Goal: Information Seeking & Learning: Learn about a topic

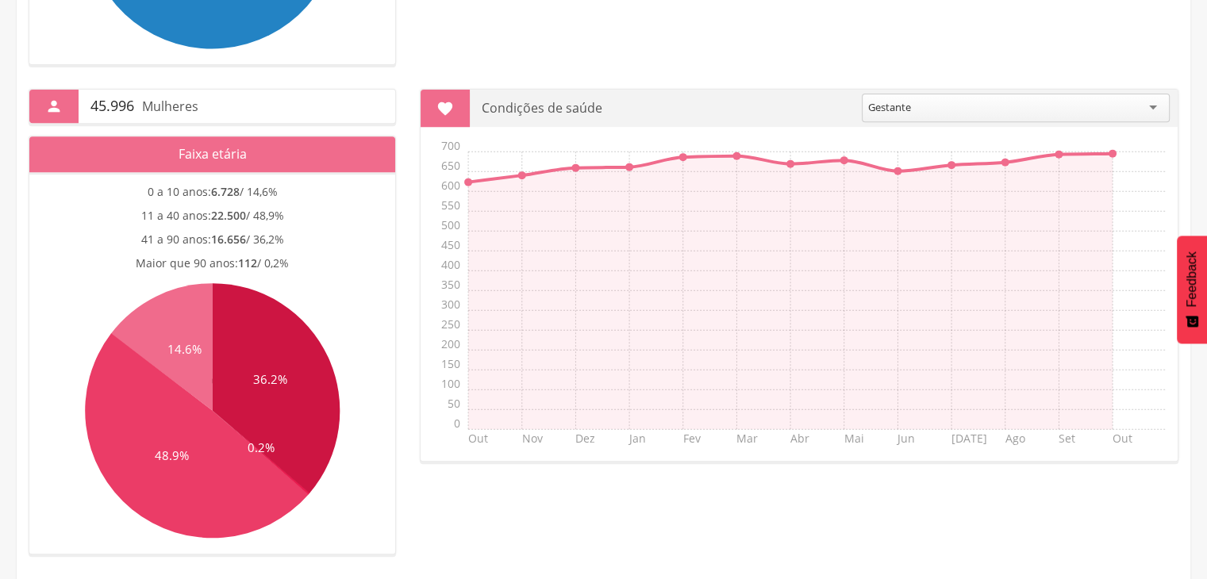
scroll to position [648, 0]
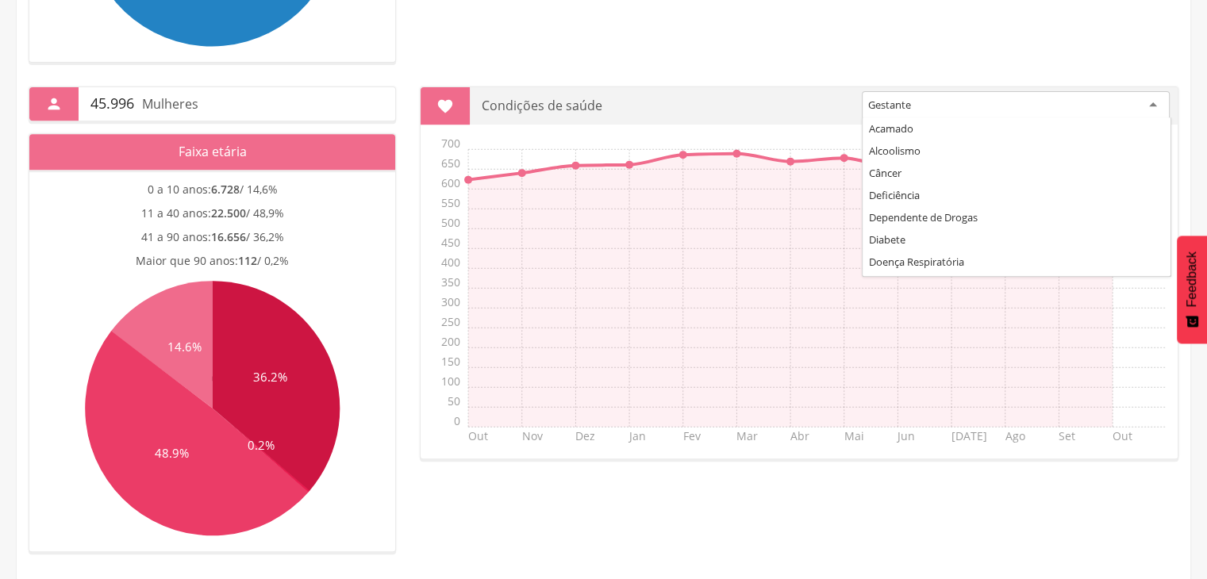
click at [935, 96] on div "Gestante" at bounding box center [1016, 105] width 308 height 29
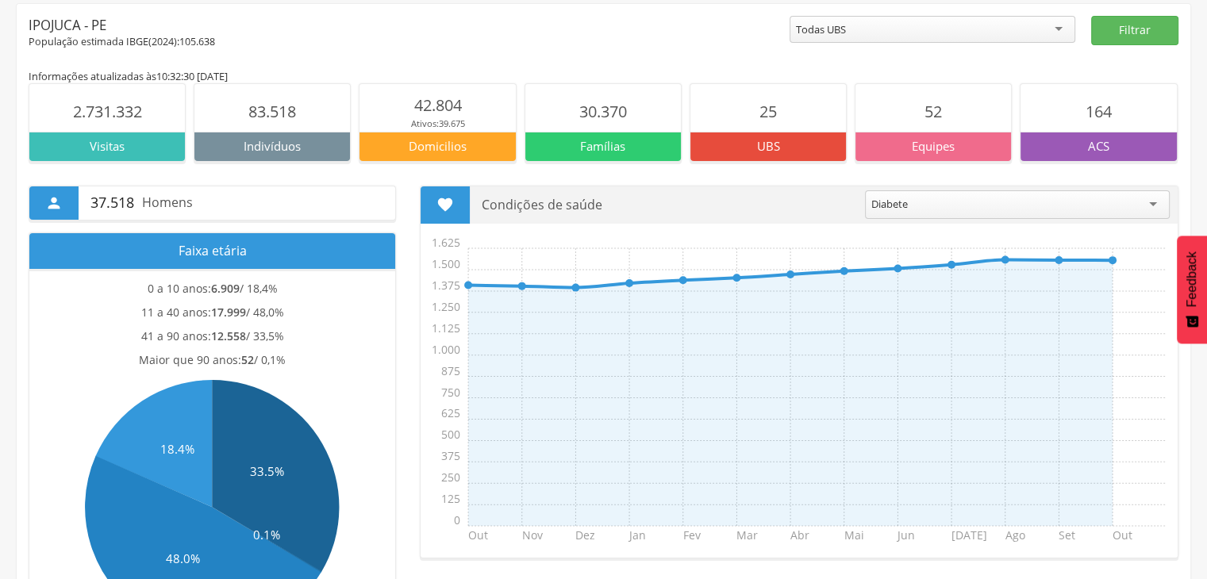
scroll to position [0, 0]
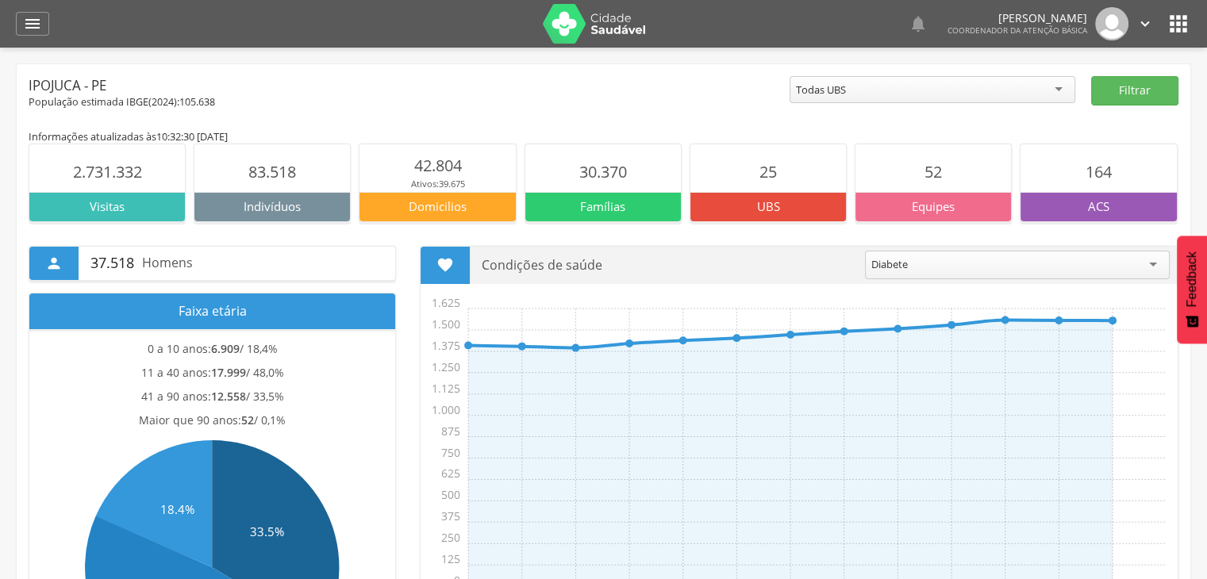
click at [897, 90] on div "Todas UBS" at bounding box center [932, 89] width 286 height 27
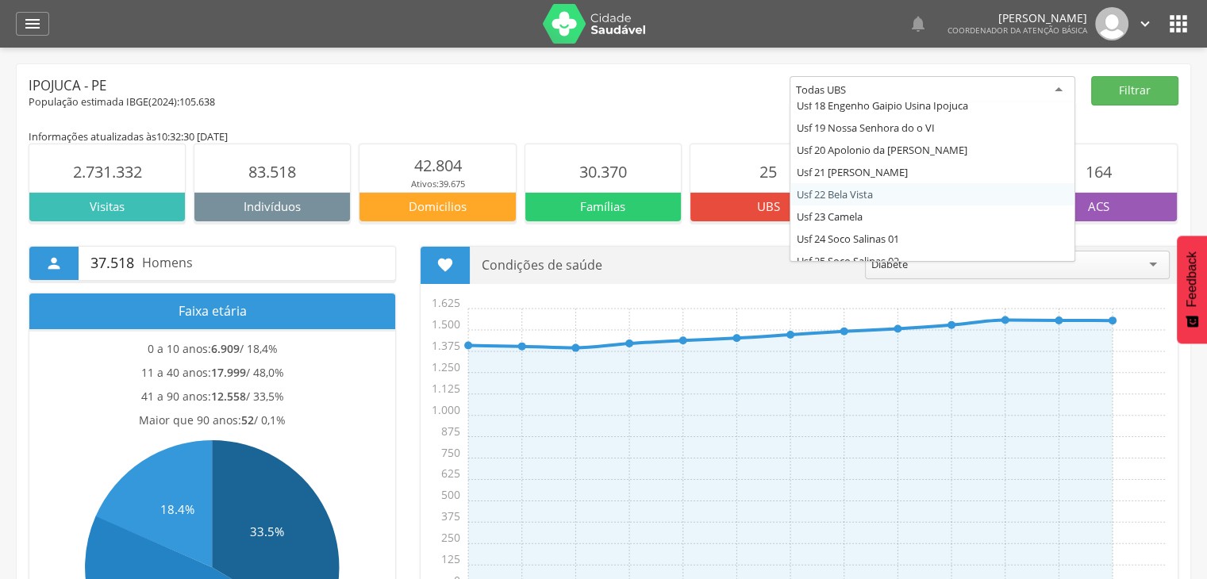
scroll to position [419, 0]
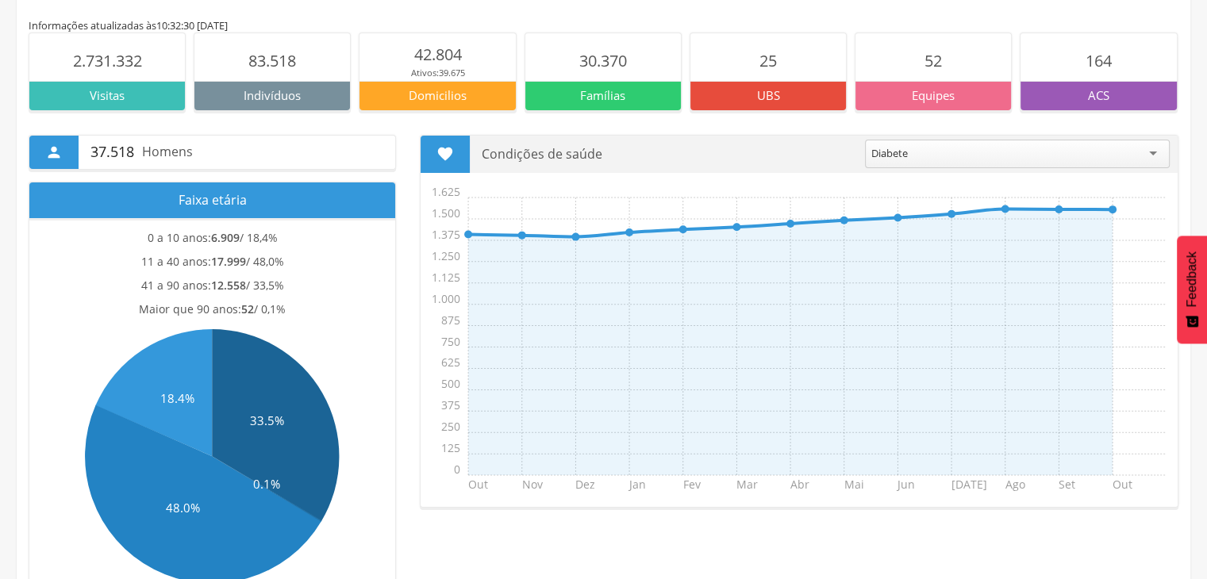
scroll to position [0, 0]
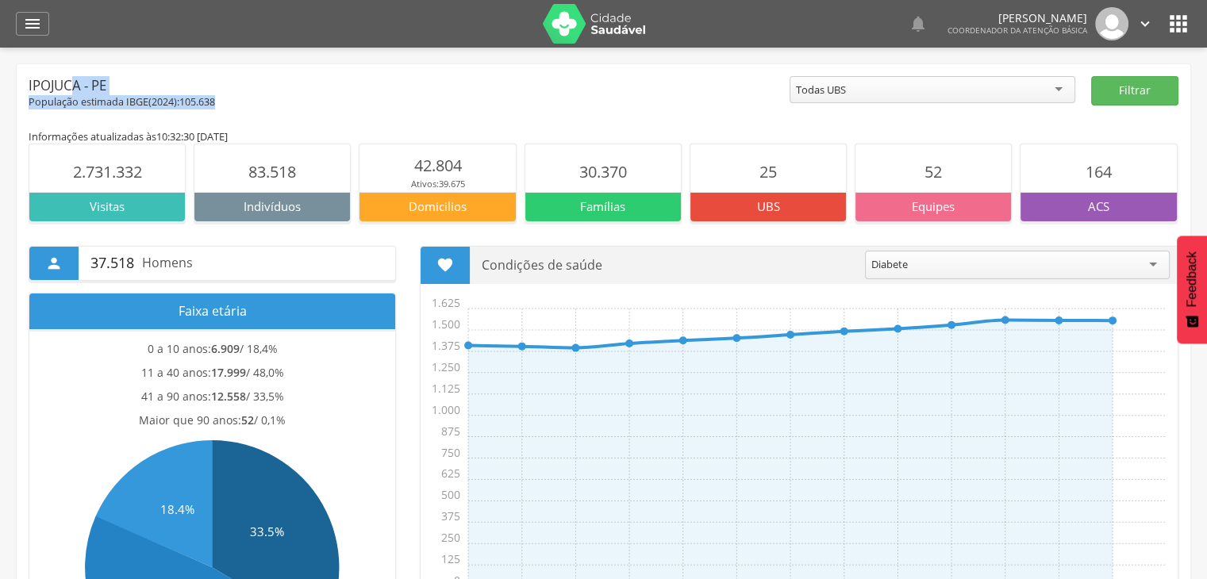
drag, startPoint x: 28, startPoint y: 80, endPoint x: 221, endPoint y: 96, distance: 194.2
click at [221, 96] on div "Ipojuca - PE População estimada IBGE( 2024 ): 105.638" at bounding box center [409, 92] width 761 height 33
copy div "Ipojuca - PE População estimada IBGE( 2024 ): 105.638"
click at [98, 266] on span "37.518" at bounding box center [112, 263] width 44 height 21
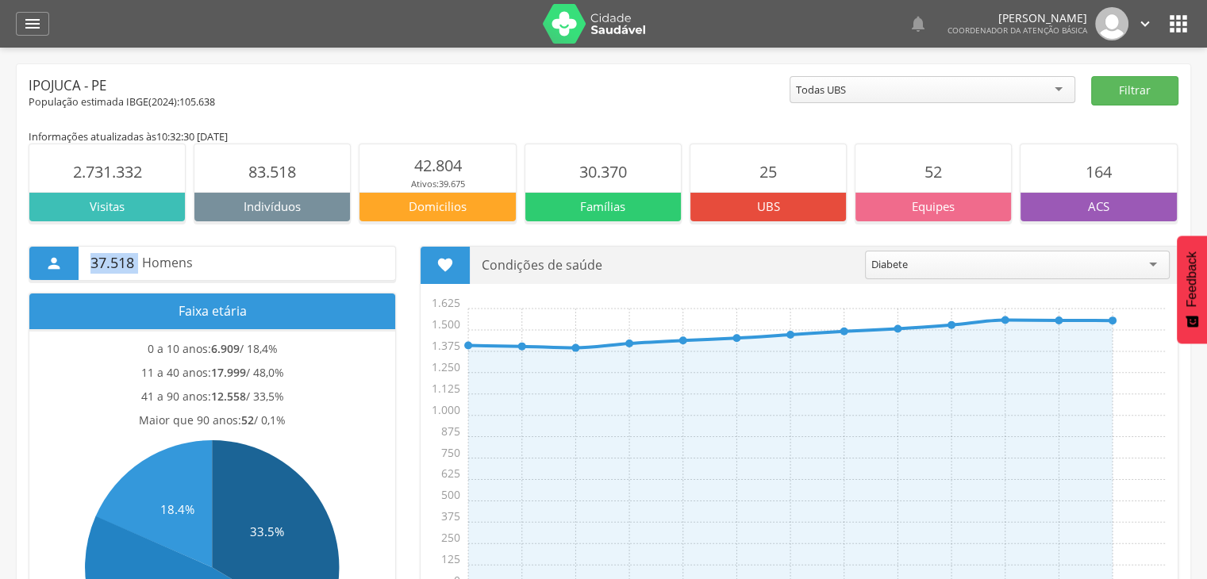
click at [98, 266] on span "37.518" at bounding box center [112, 263] width 44 height 21
click at [193, 241] on div " 37.518 Homens Faixa etária 0 a 10 anos: 6.909 / 18,4% 11 a 40 anos: 17.999 / …" at bounding box center [603, 466] width 1173 height 489
click at [168, 252] on p "37.518 Homens" at bounding box center [236, 263] width 293 height 33
drag, startPoint x: 92, startPoint y: 256, endPoint x: 209, endPoint y: 274, distance: 117.9
click at [209, 274] on p "37.518 Homens" at bounding box center [236, 263] width 293 height 33
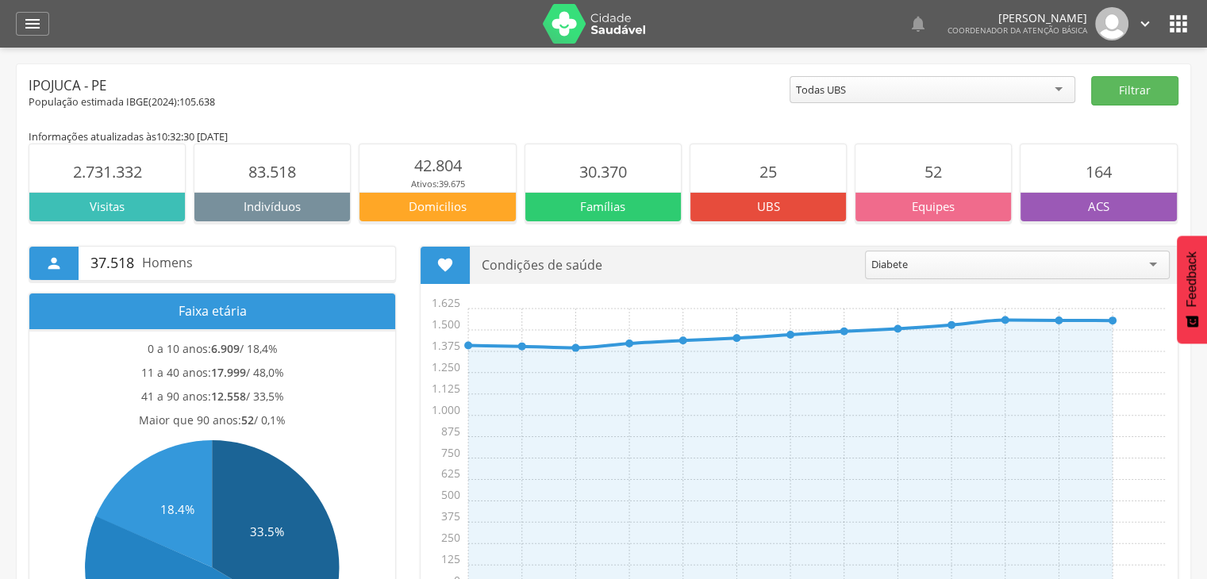
copy p "37.518 Homens"
drag, startPoint x: 144, startPoint y: 343, endPoint x: 296, endPoint y: 423, distance: 171.0
click at [296, 423] on section "0 a 10 anos: 6.909 / 18,4% 11 a 40 anos: 17.999 / 48,0% 41 a 90 anos: 12.558 / …" at bounding box center [212, 520] width 366 height 382
copy section "0 a 10 anos: 6.909 / 18,4% 11 a 40 anos: 17.999 / 48,0% 41 a 90 anos: 12.558 / …"
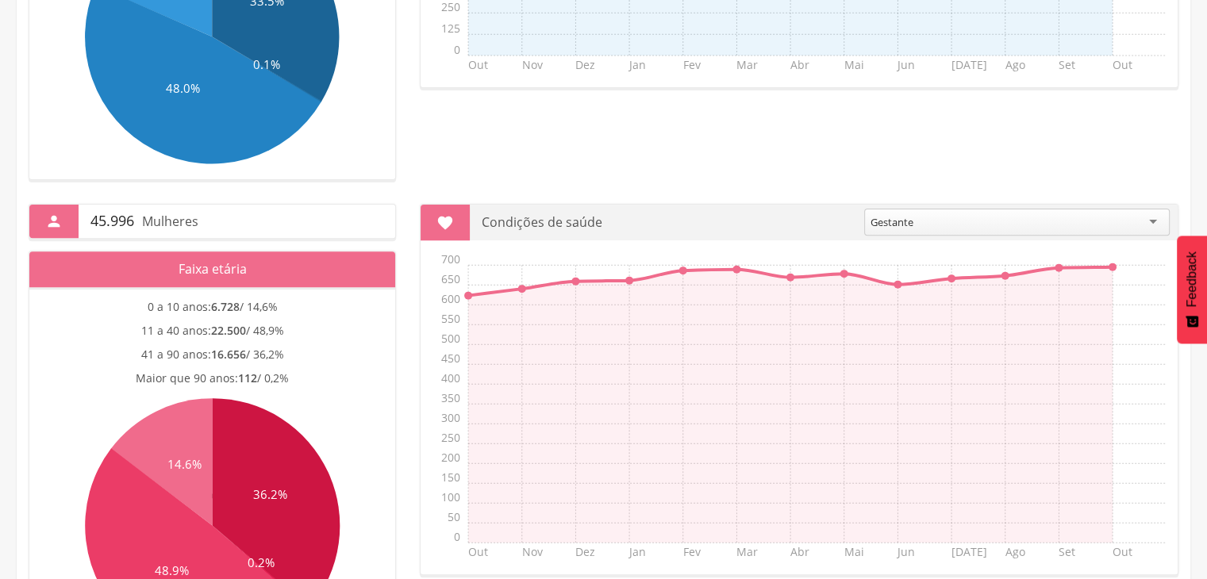
scroll to position [555, 0]
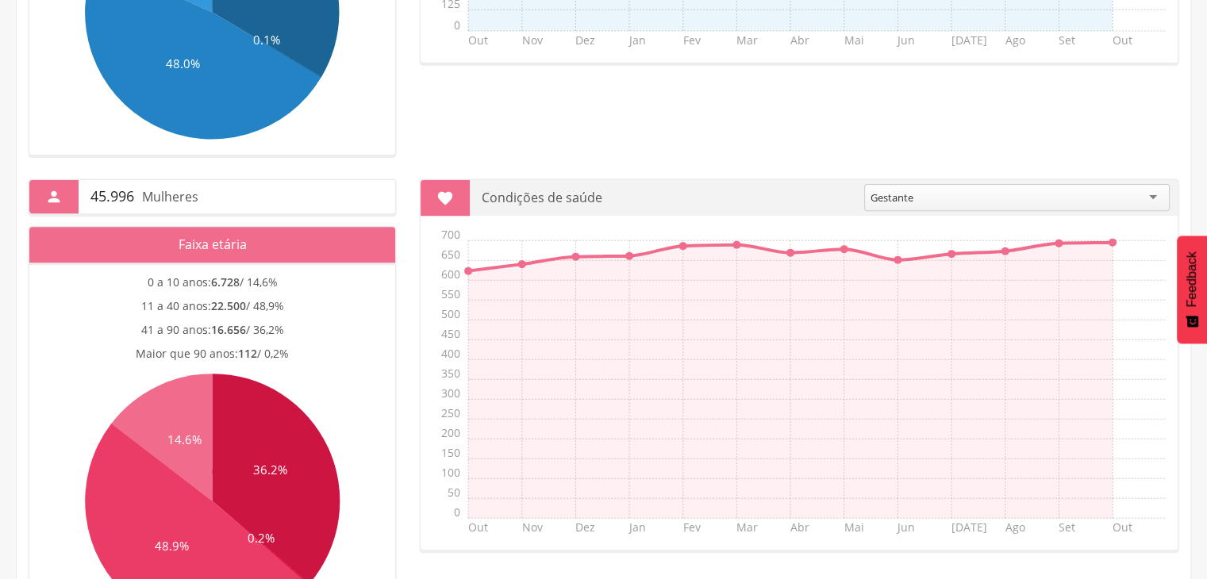
click at [110, 194] on span "45.996" at bounding box center [112, 196] width 44 height 21
click at [93, 199] on span "45.996" at bounding box center [112, 196] width 44 height 21
drag, startPoint x: 90, startPoint y: 193, endPoint x: 196, endPoint y: 201, distance: 106.6
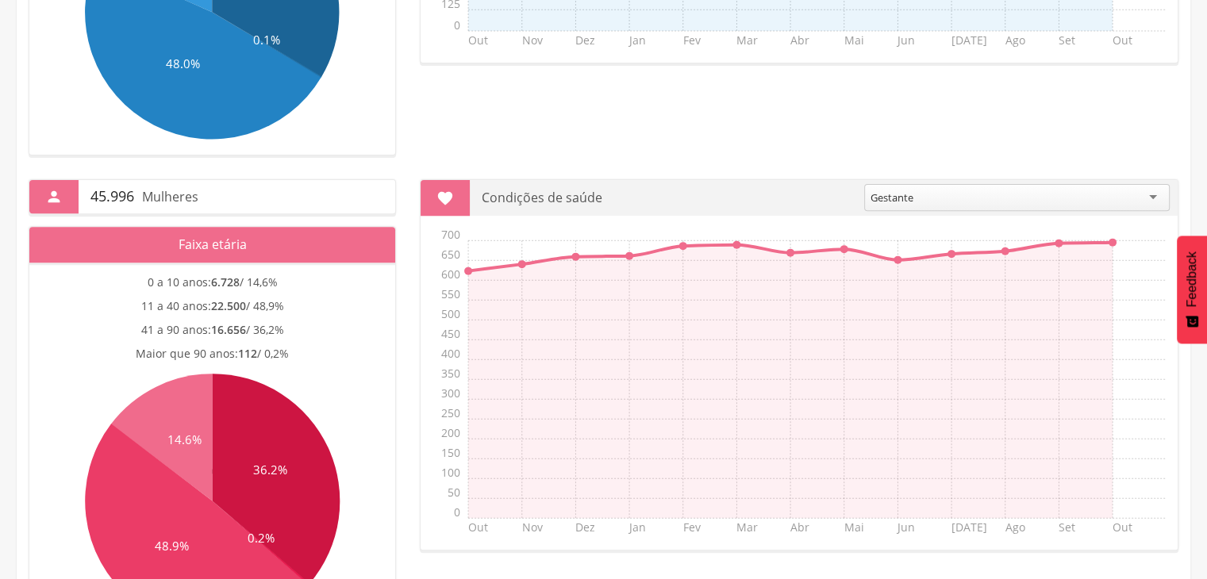
click at [196, 201] on p "45.996 Mulheres" at bounding box center [236, 196] width 293 height 33
copy p "45.996 Mulheres"
drag, startPoint x: 145, startPoint y: 283, endPoint x: 297, endPoint y: 366, distance: 173.2
click at [297, 366] on section "0 a 10 anos: 6.728 / 14,6% 11 a 40 anos: 22.500 / 48,9% 41 a 90 anos: 16.656 / …" at bounding box center [212, 454] width 366 height 382
copy section "0 a 10 anos: 6.728 / 14,6% 11 a 40 anos: 22.500 / 48,9% 41 a 90 anos: 16.656 / …"
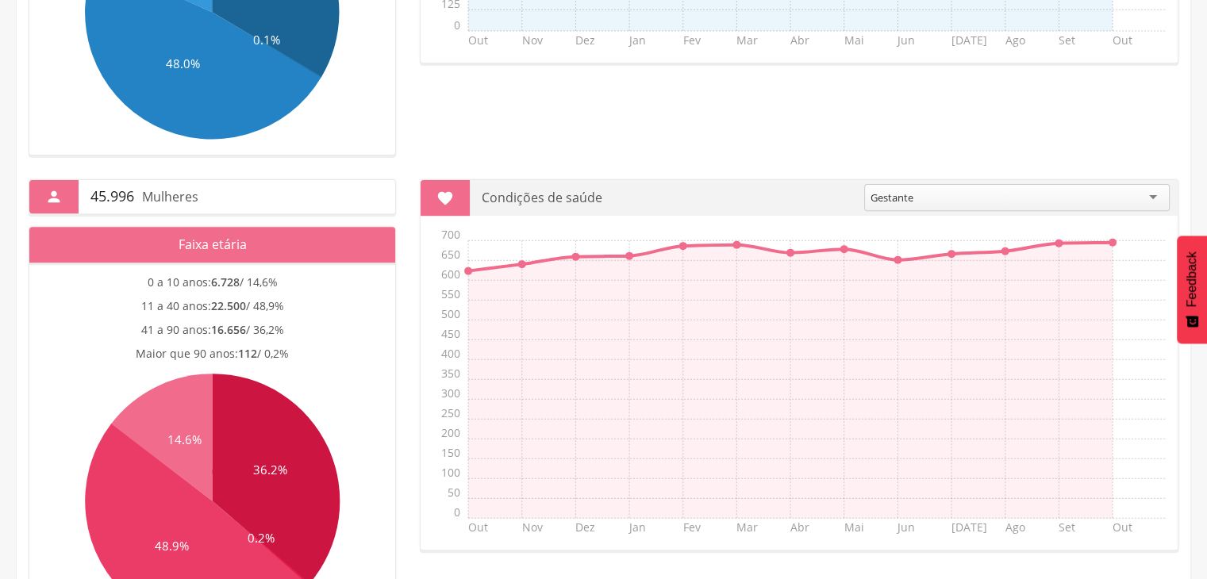
click at [271, 357] on span "112 / 0,2%" at bounding box center [263, 353] width 51 height 15
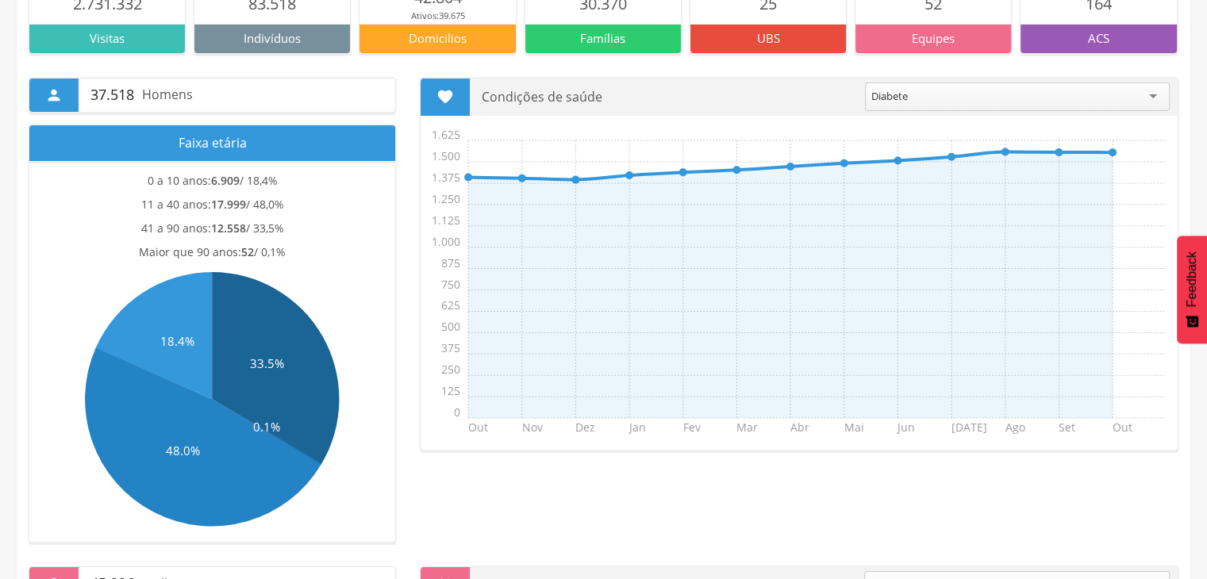
scroll to position [144, 0]
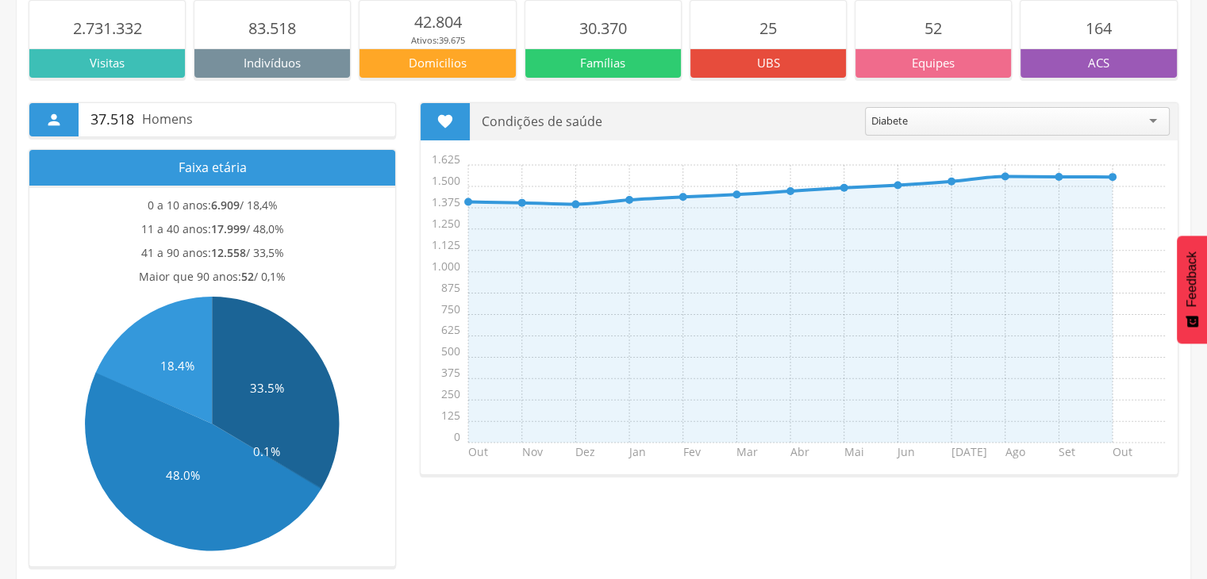
click at [419, 94] on div " 37.518 Homens Faixa etária 0 a 10 anos: 6.909 / 18,4% 11 a 40 anos: 17.999 / …" at bounding box center [603, 323] width 1173 height 489
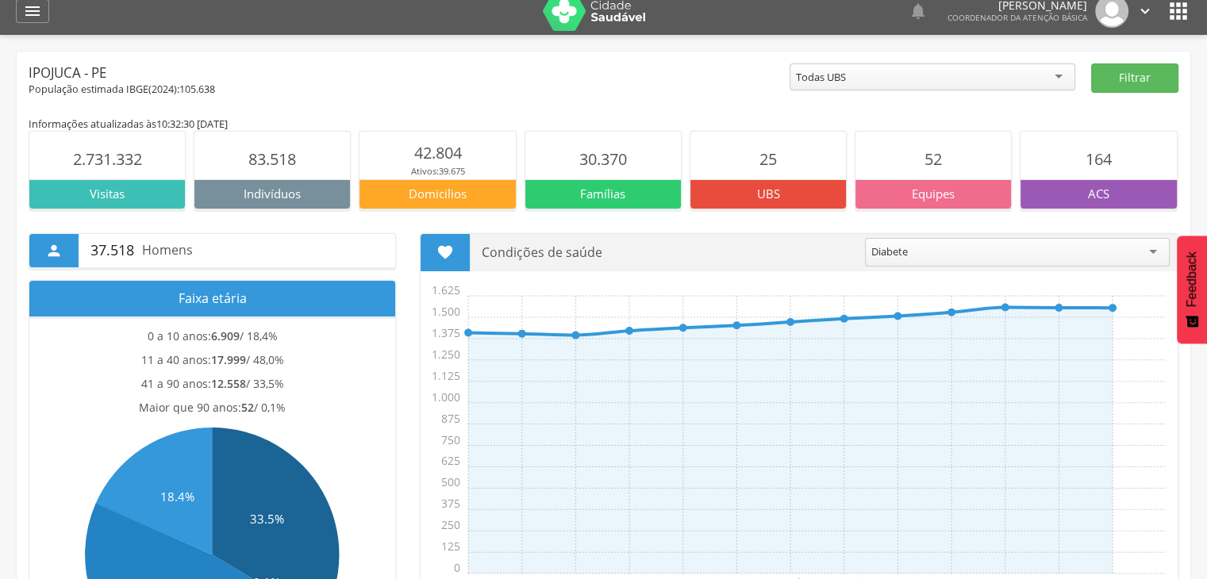
scroll to position [0, 0]
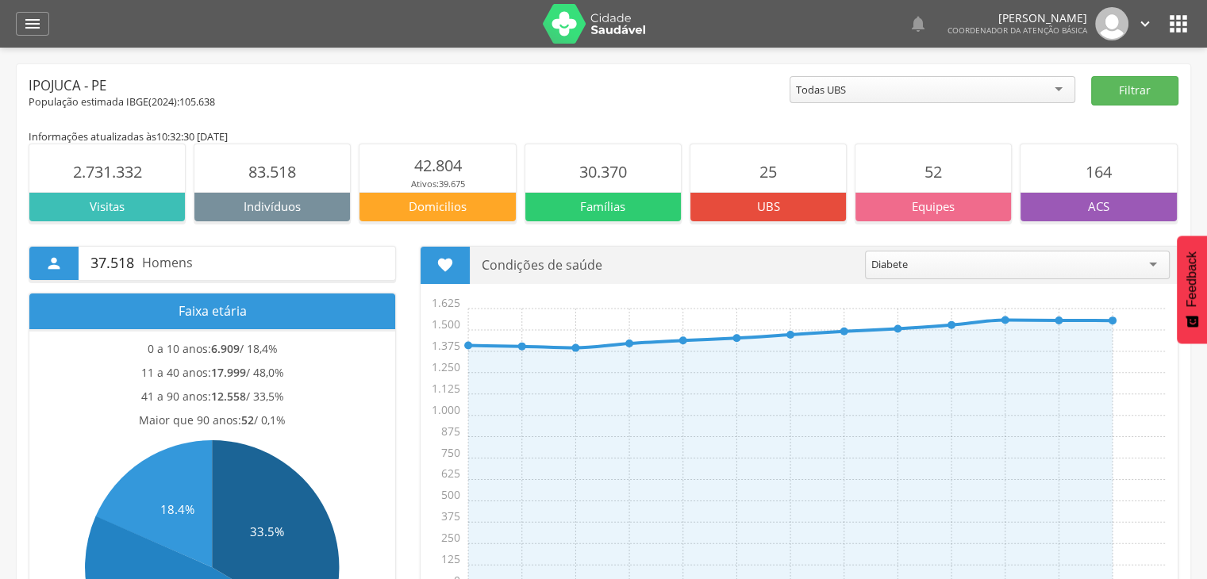
click at [846, 90] on div "Todas UBS" at bounding box center [821, 90] width 50 height 14
click at [1123, 98] on button "Filtrar" at bounding box center [1134, 90] width 87 height 29
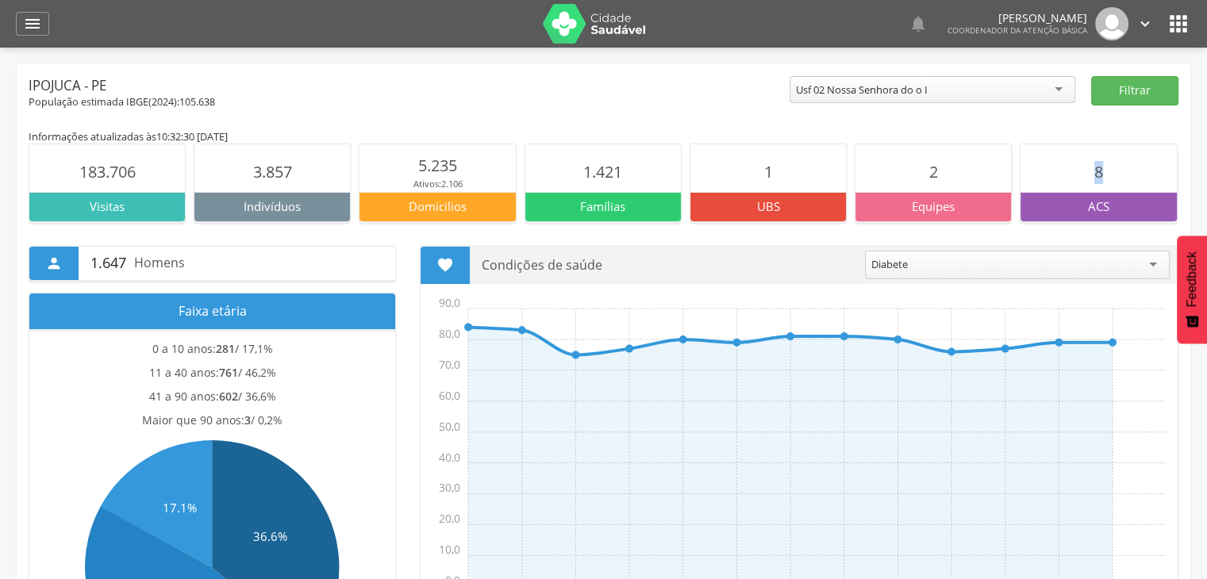
drag, startPoint x: 1094, startPoint y: 165, endPoint x: 1107, endPoint y: 182, distance: 22.1
click at [1107, 182] on section "8" at bounding box center [1097, 168] width 155 height 48
click at [1084, 178] on section "8" at bounding box center [1097, 168] width 155 height 48
click at [885, 85] on div "Usf 02 Nossa Senhora do o I" at bounding box center [862, 90] width 132 height 14
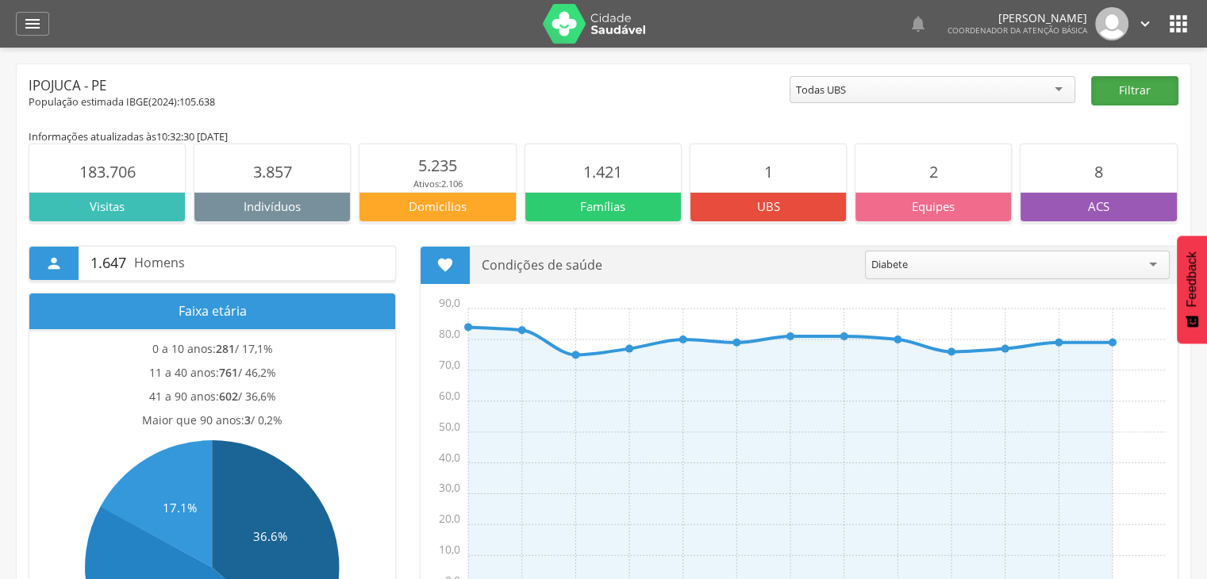
click at [1117, 83] on button "Filtrar" at bounding box center [1134, 90] width 87 height 29
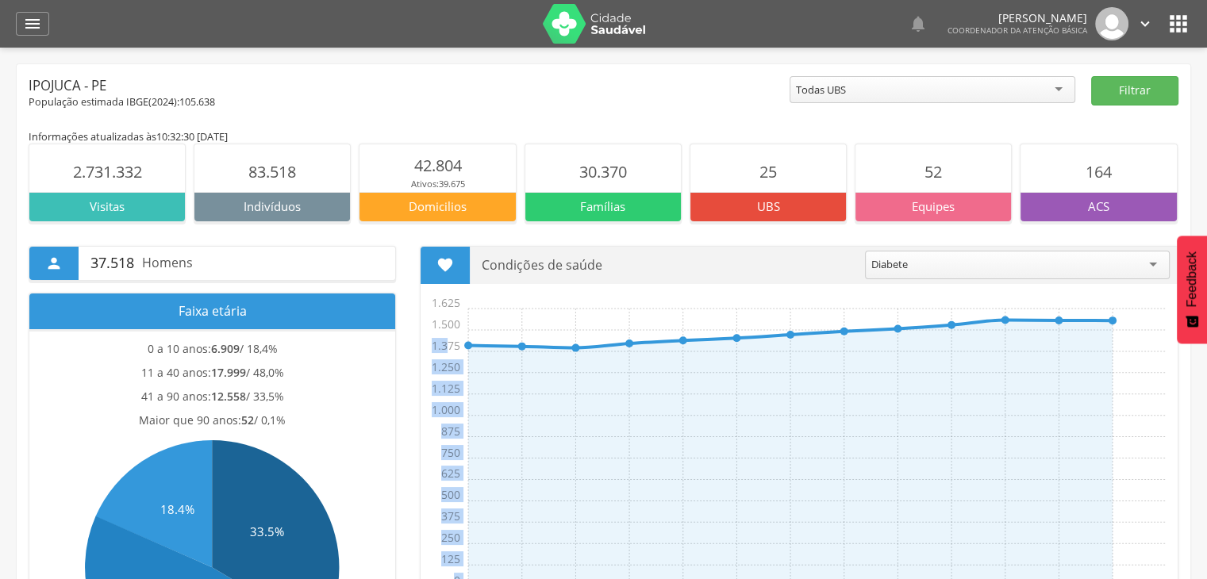
drag, startPoint x: 447, startPoint y: 330, endPoint x: 430, endPoint y: 461, distance: 132.0
click at [430, 461] on icon "Out Nov Dez Jan Fev Mar Abr Mai Jun [DATE] Ago Set Out 0 125 250 375 500 625 75…" at bounding box center [802, 455] width 749 height 317
click at [432, 414] on icon "Out Nov Dez Jan Fev Mar Abr Mai Jun [DATE] Ago Set Out 0 125 250 375 500 625 75…" at bounding box center [802, 455] width 749 height 317
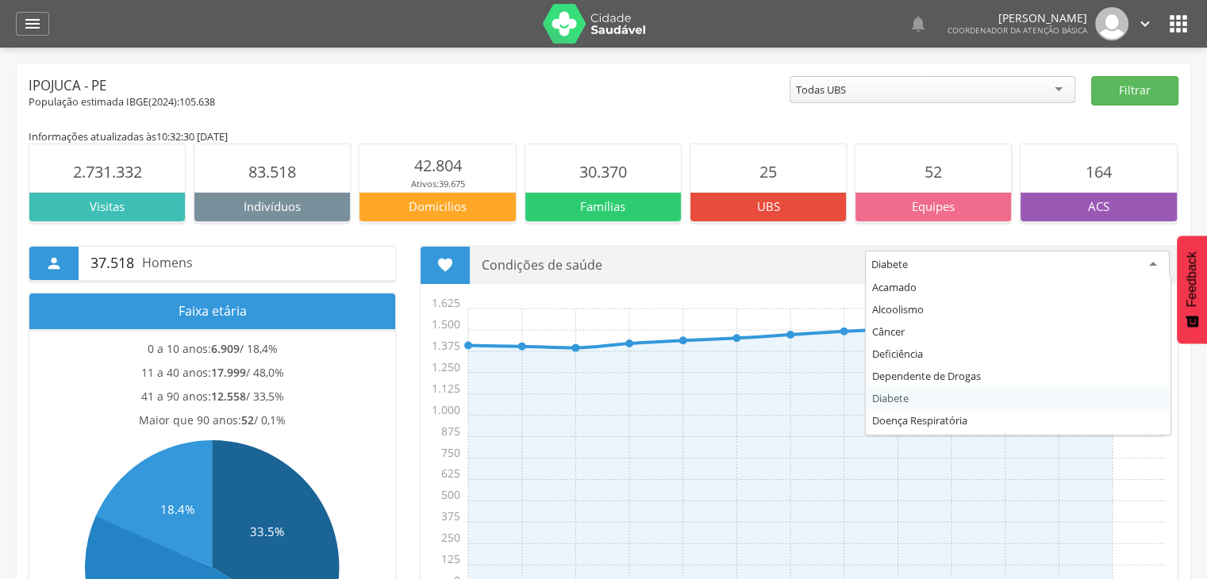
click at [950, 261] on div "Diabete" at bounding box center [1017, 265] width 305 height 29
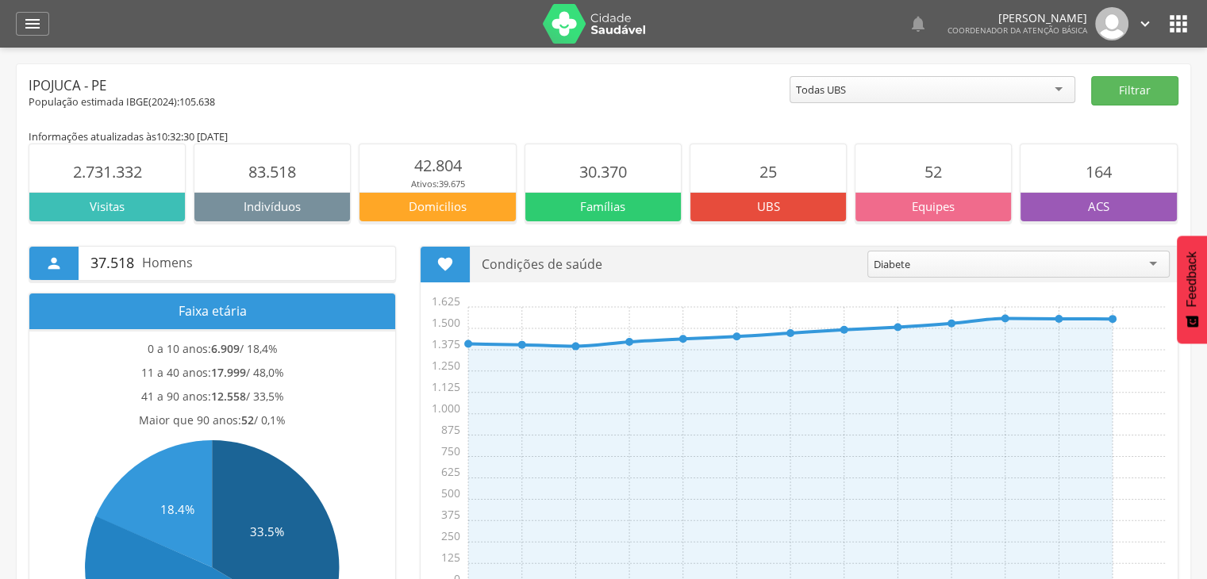
click at [806, 255] on p "Condições de saúde" at bounding box center [669, 265] width 374 height 36
click at [885, 265] on div "Diabete" at bounding box center [891, 264] width 36 height 14
click at [790, 264] on p "Condições de saúde" at bounding box center [669, 265] width 374 height 36
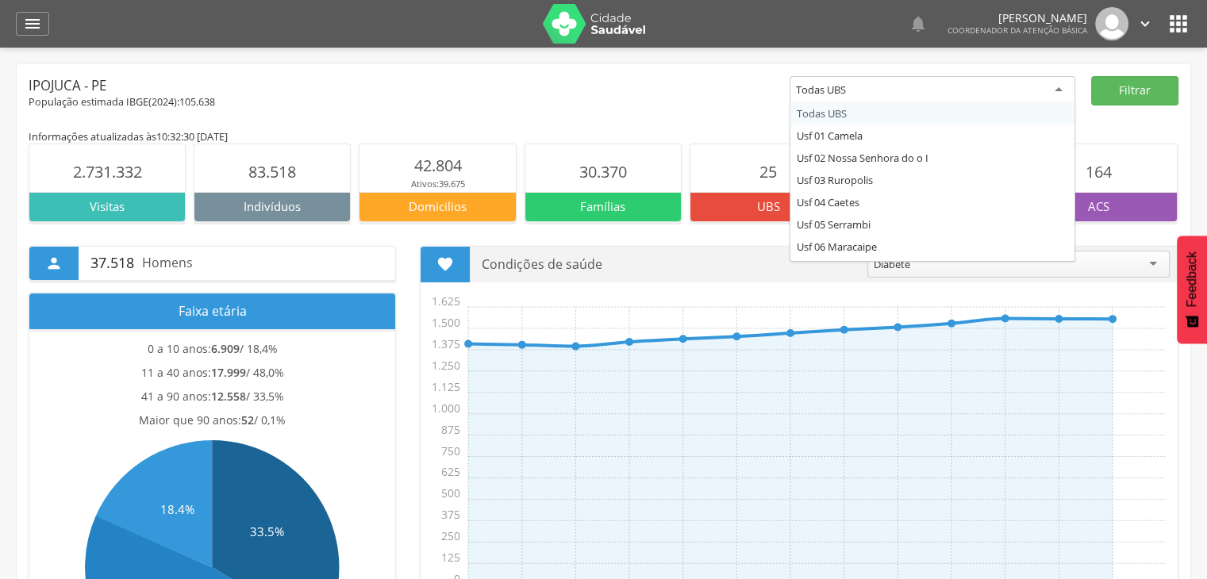
click at [961, 93] on div "Todas UBS" at bounding box center [932, 90] width 286 height 29
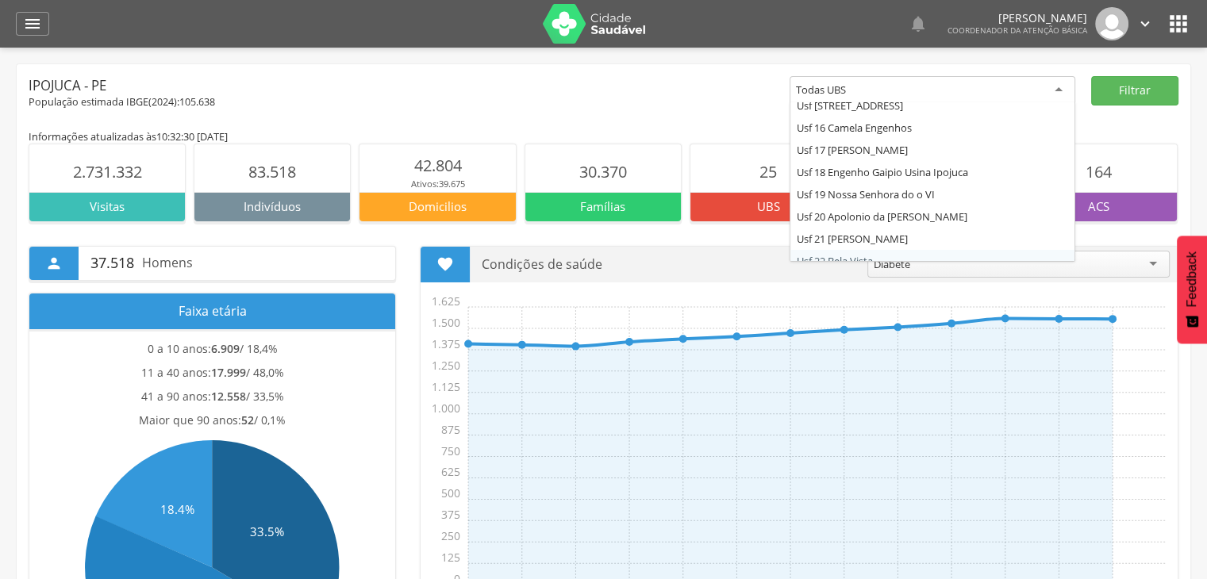
scroll to position [340, 0]
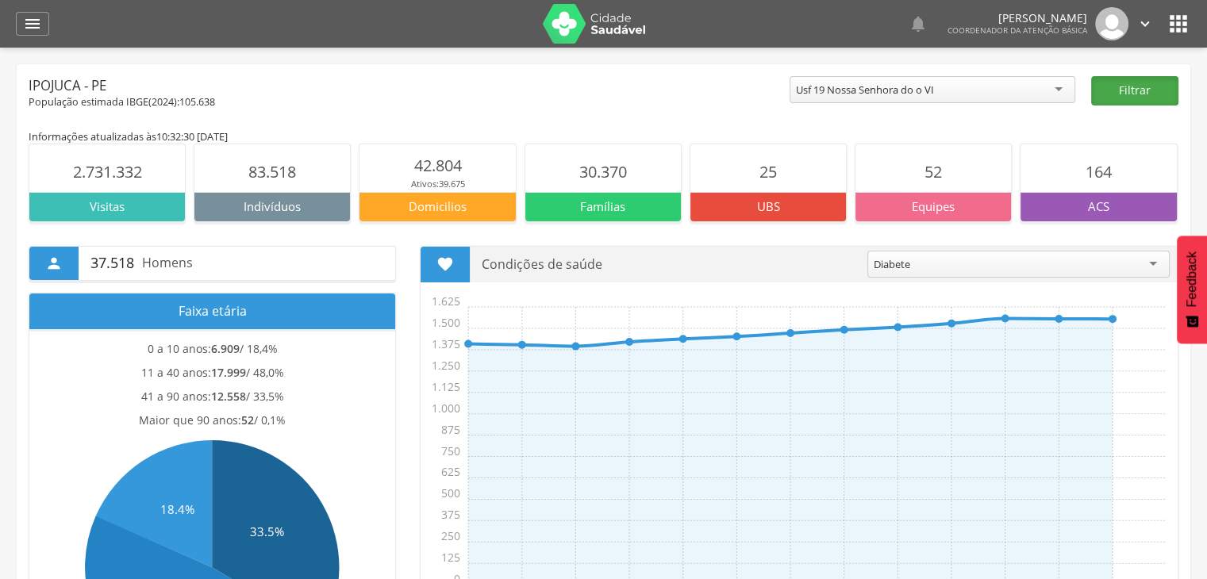
click at [1149, 86] on button "Filtrar" at bounding box center [1134, 90] width 87 height 29
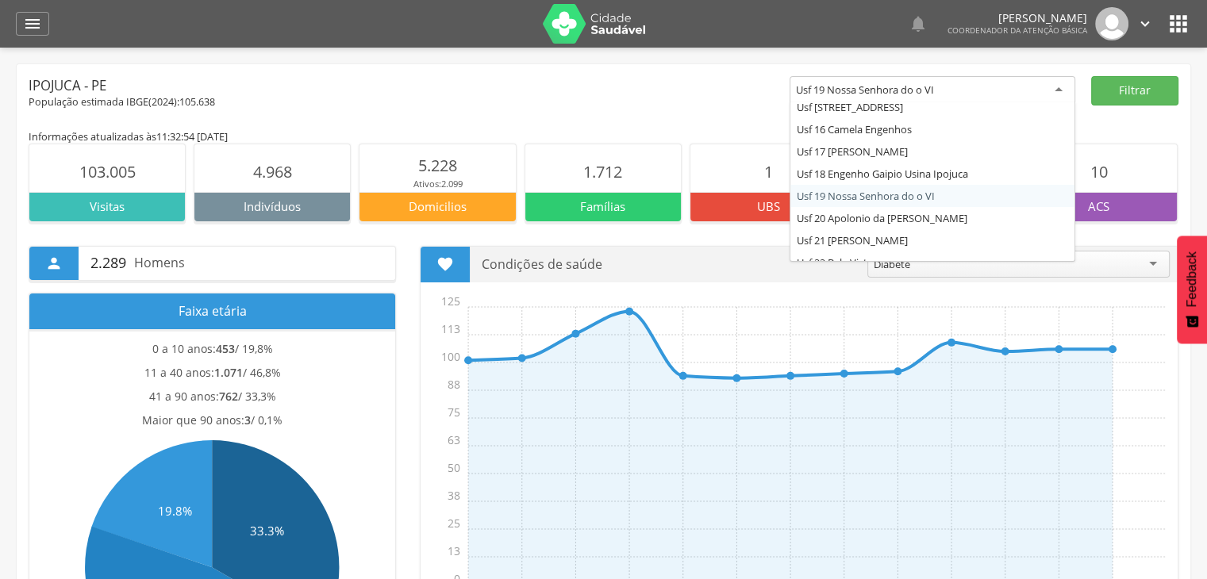
click at [885, 95] on div "Usf 19 Nossa Senhora do o VI" at bounding box center [865, 90] width 138 height 14
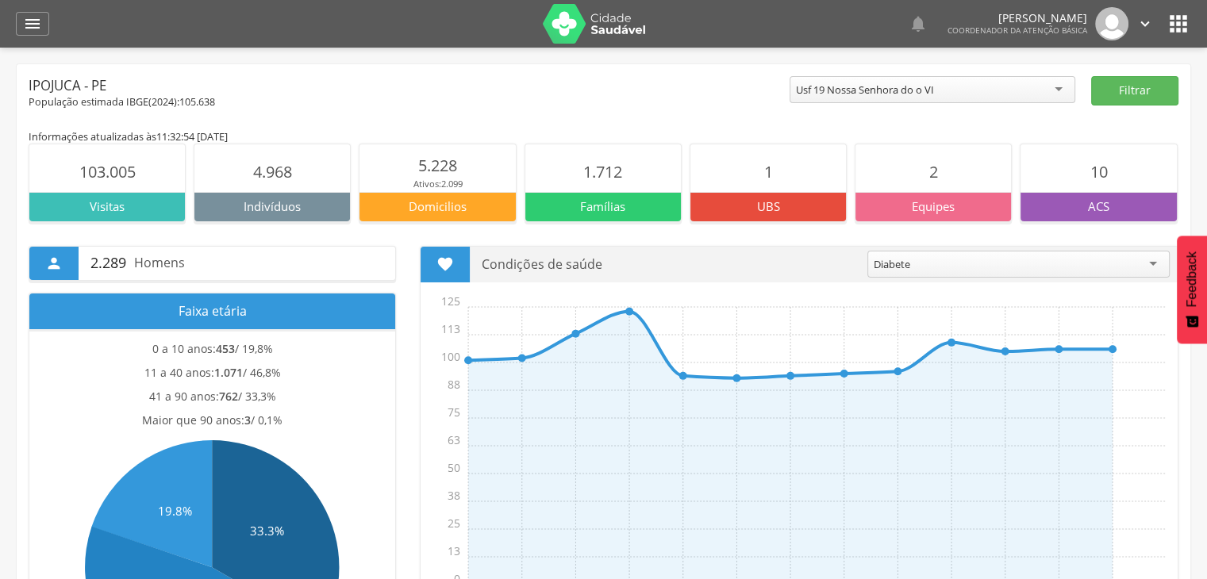
scroll to position [0, 0]
click at [911, 81] on div "Usf 19 Nossa Senhora do o VI" at bounding box center [932, 89] width 286 height 27
click at [712, 234] on div " 2.289 Homens Faixa etária 0 a 10 anos: 453 / 19,8% 11 a 40 anos: 1.071 / 46,8…" at bounding box center [603, 466] width 1173 height 489
click at [940, 93] on div "Usf 19 Nossa Senhora do o VI" at bounding box center [932, 89] width 286 height 27
click at [1098, 94] on button "Filtrar" at bounding box center [1134, 90] width 87 height 29
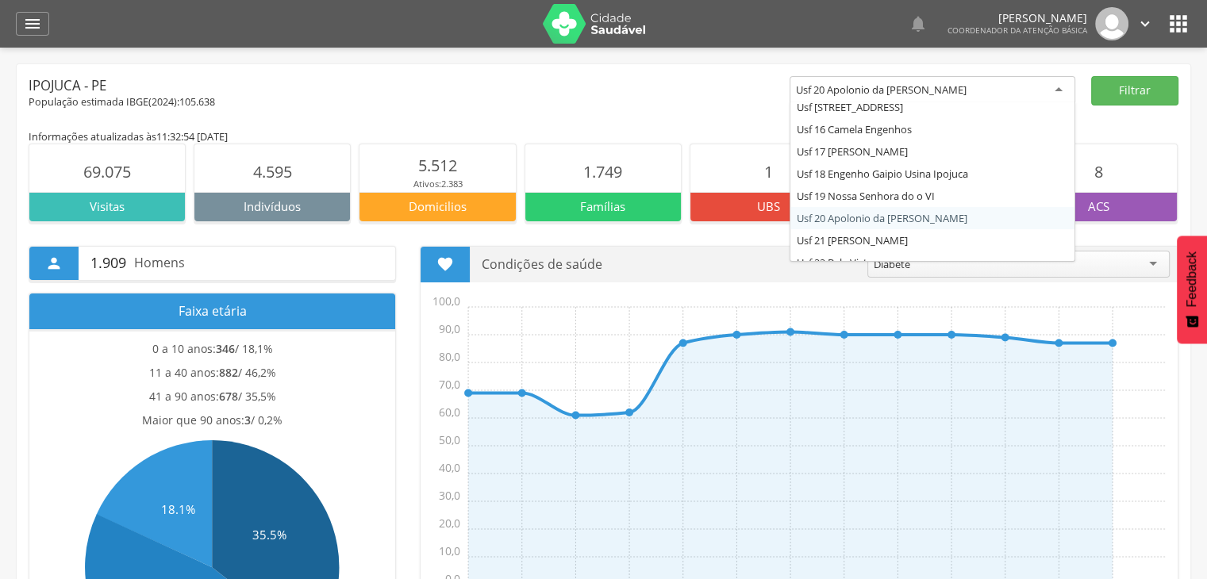
click at [915, 92] on div "Usf 20 Apolonio da [PERSON_NAME]" at bounding box center [881, 90] width 171 height 14
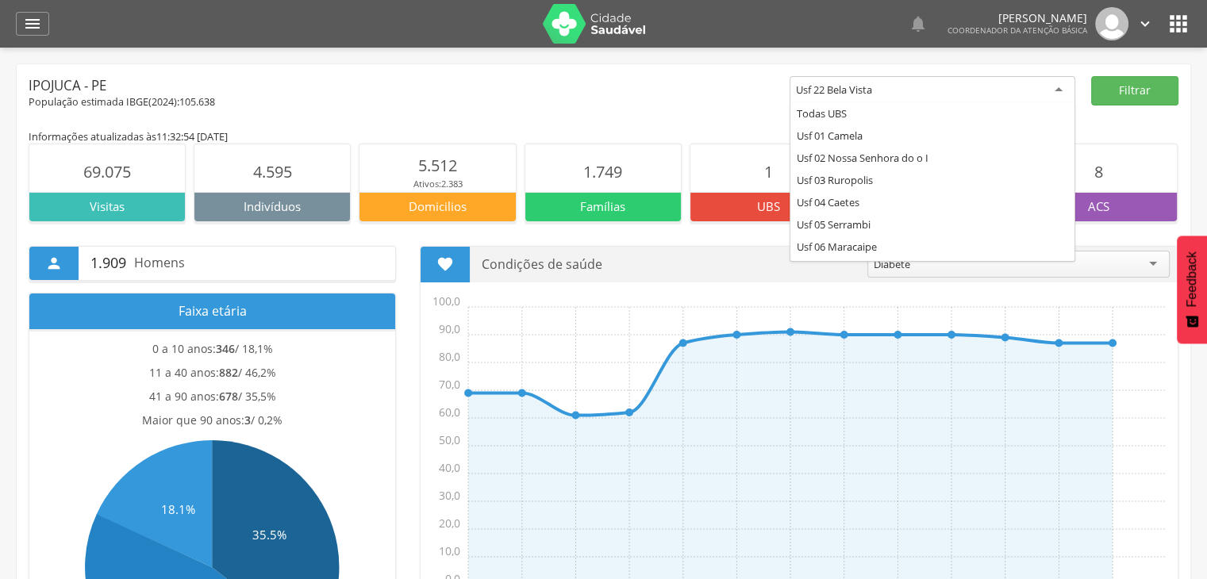
click at [898, 86] on div "Usf 22 Bela Vista" at bounding box center [932, 90] width 286 height 29
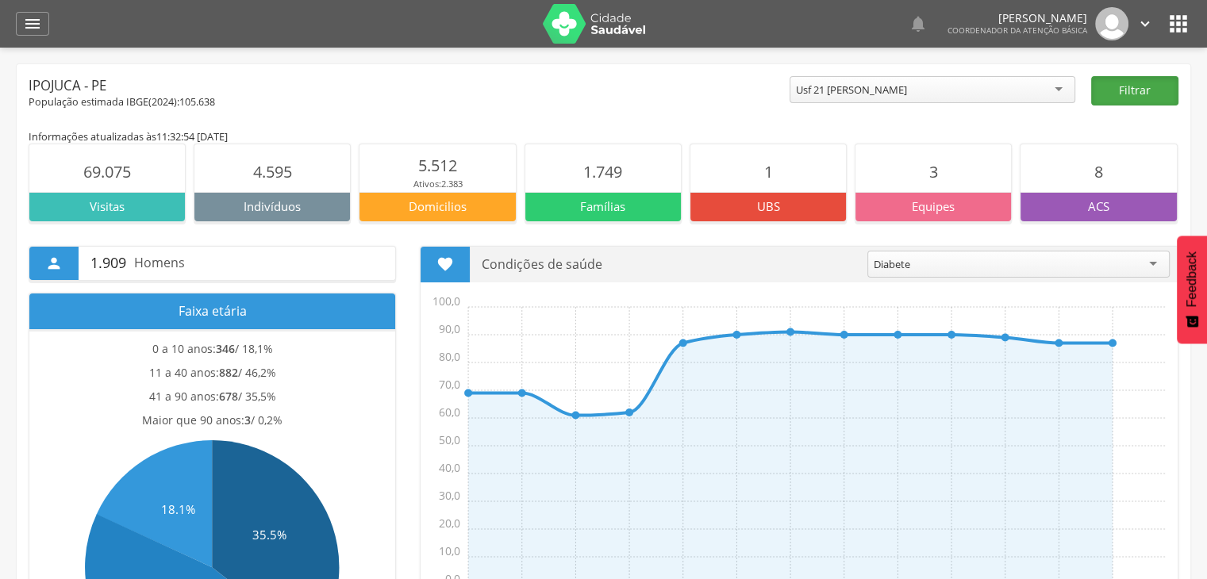
click at [1125, 85] on button "Filtrar" at bounding box center [1134, 90] width 87 height 29
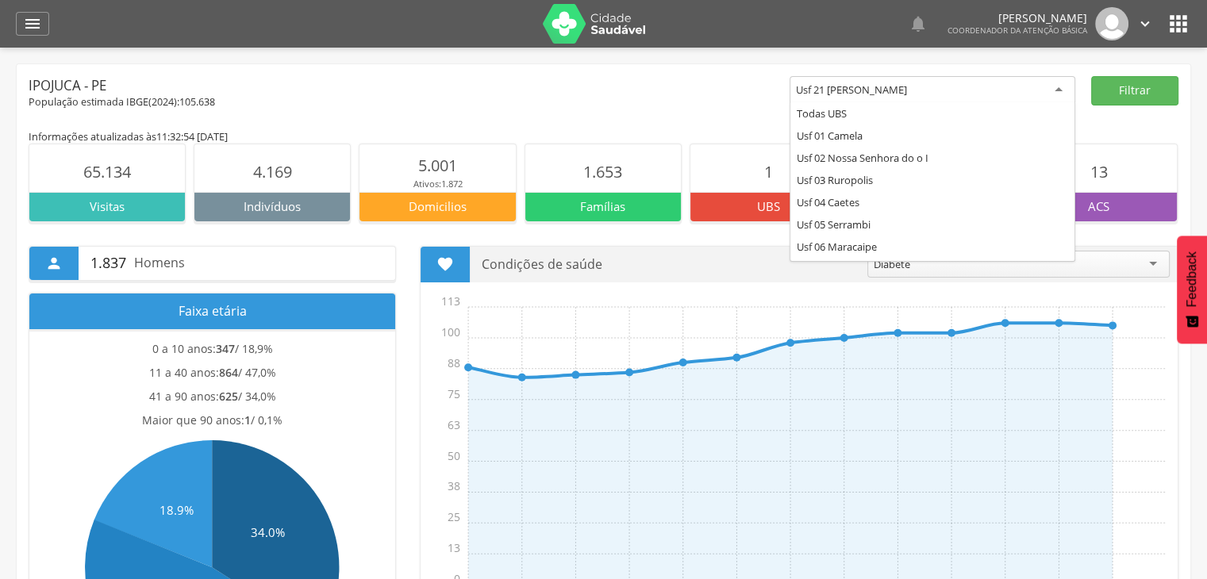
click at [906, 93] on div "Usf 21 [PERSON_NAME]" at bounding box center [851, 90] width 111 height 14
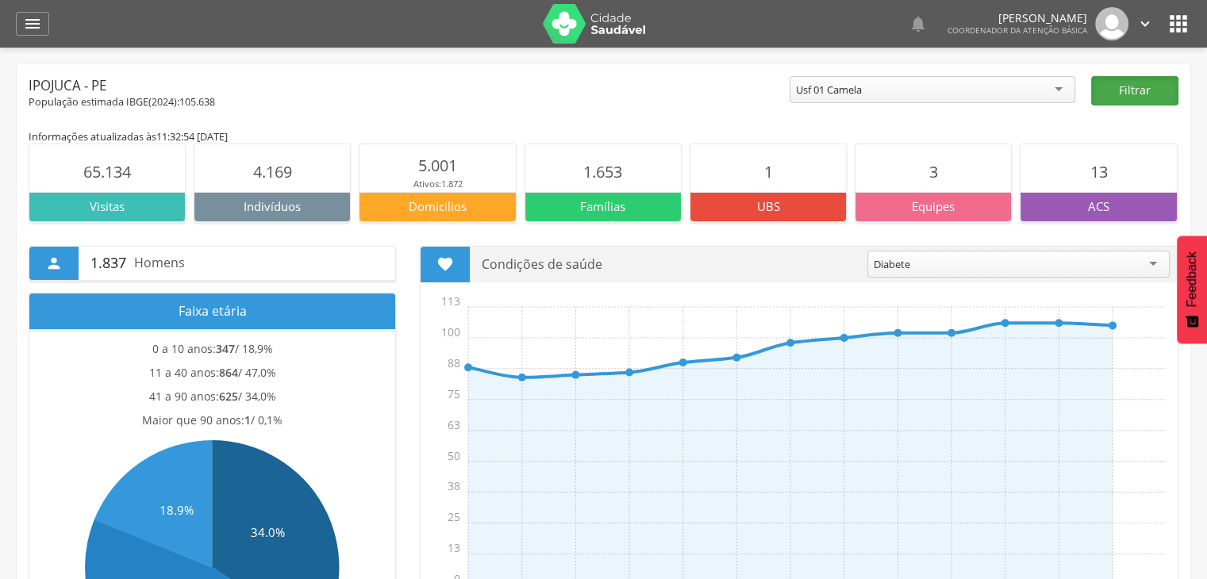
click at [1106, 98] on button "Filtrar" at bounding box center [1134, 90] width 87 height 29
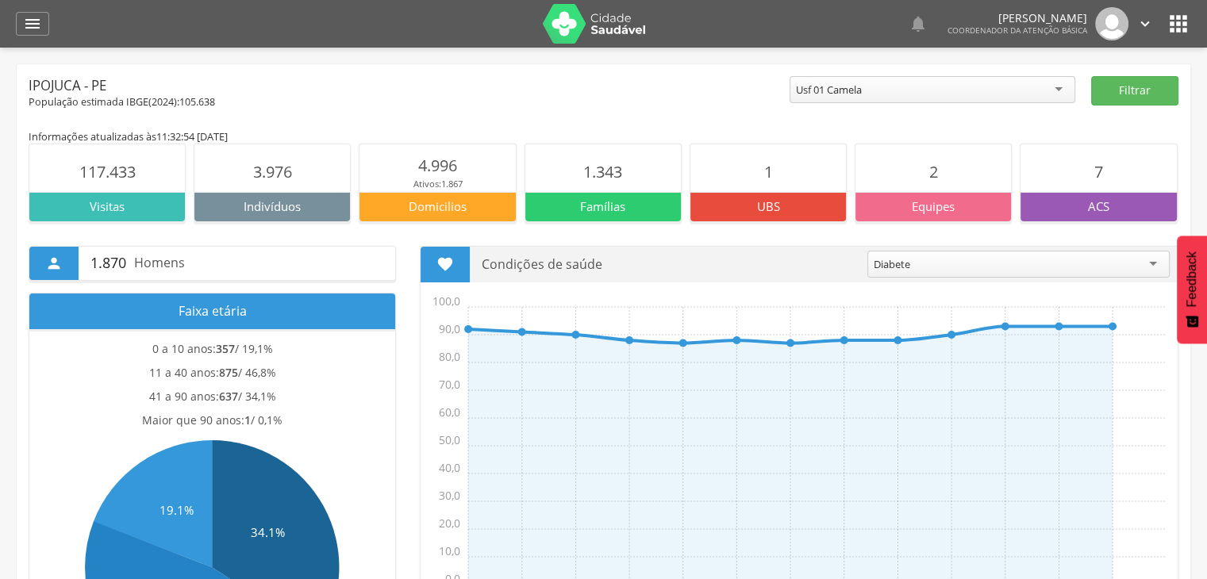
click at [701, 232] on div " 1.870 Homens Faixa etária 0 a 10 anos: 357 / 19,1% 11 a 40 anos: 875 / 46,8% …" at bounding box center [603, 466] width 1173 height 489
click at [948, 96] on div "Usf 01 Camela" at bounding box center [932, 89] width 286 height 27
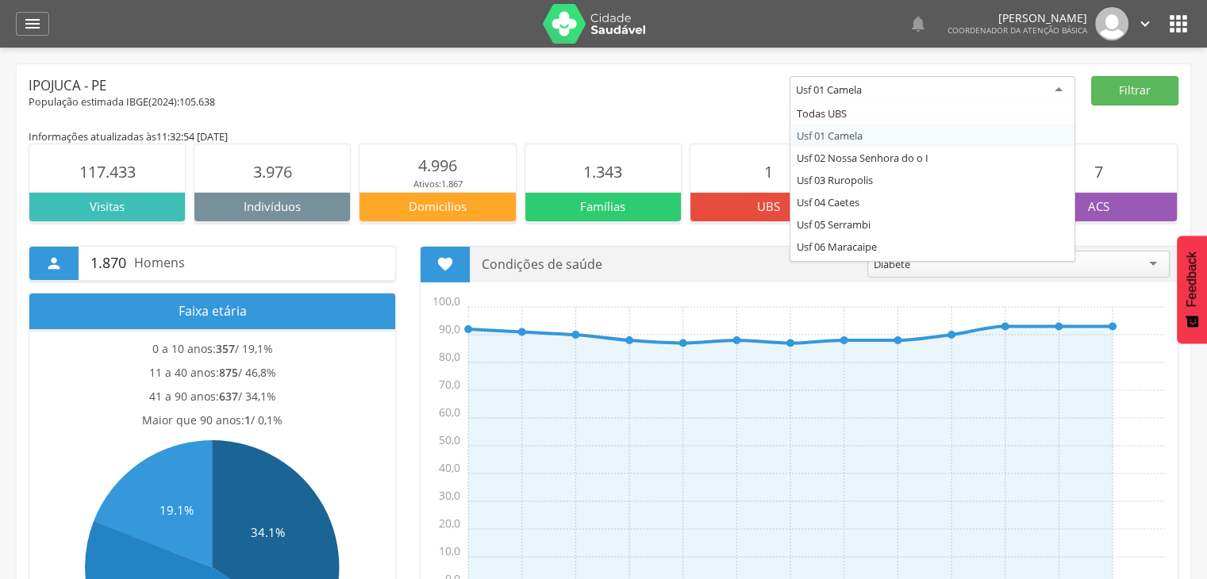
click at [754, 248] on p "Condições de saúde" at bounding box center [669, 265] width 374 height 36
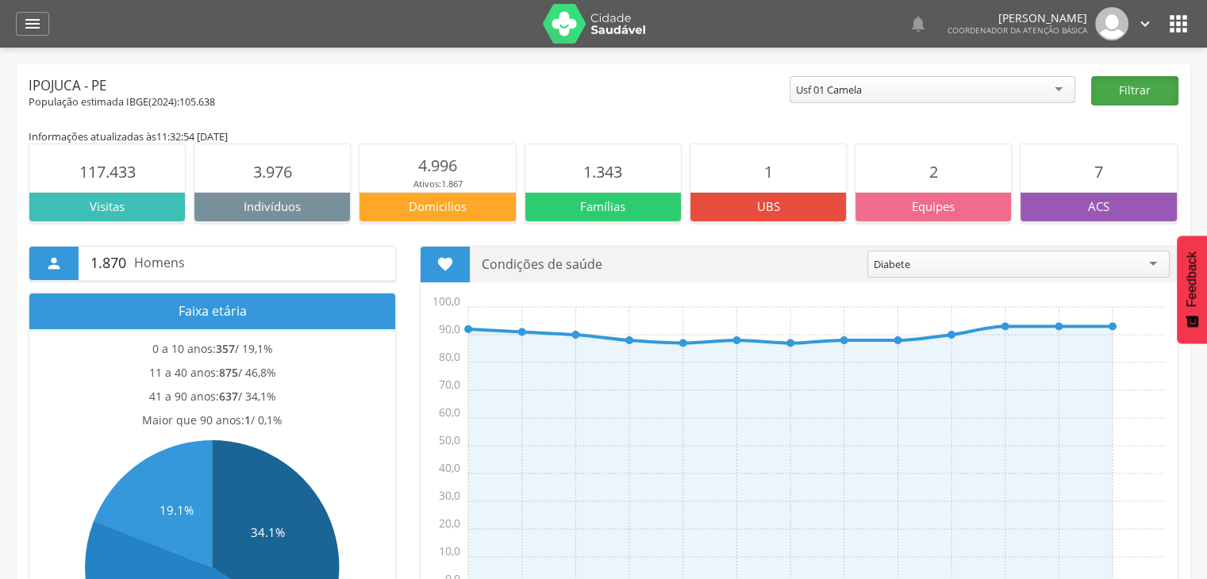
click at [1152, 93] on button "Filtrar" at bounding box center [1134, 90] width 87 height 29
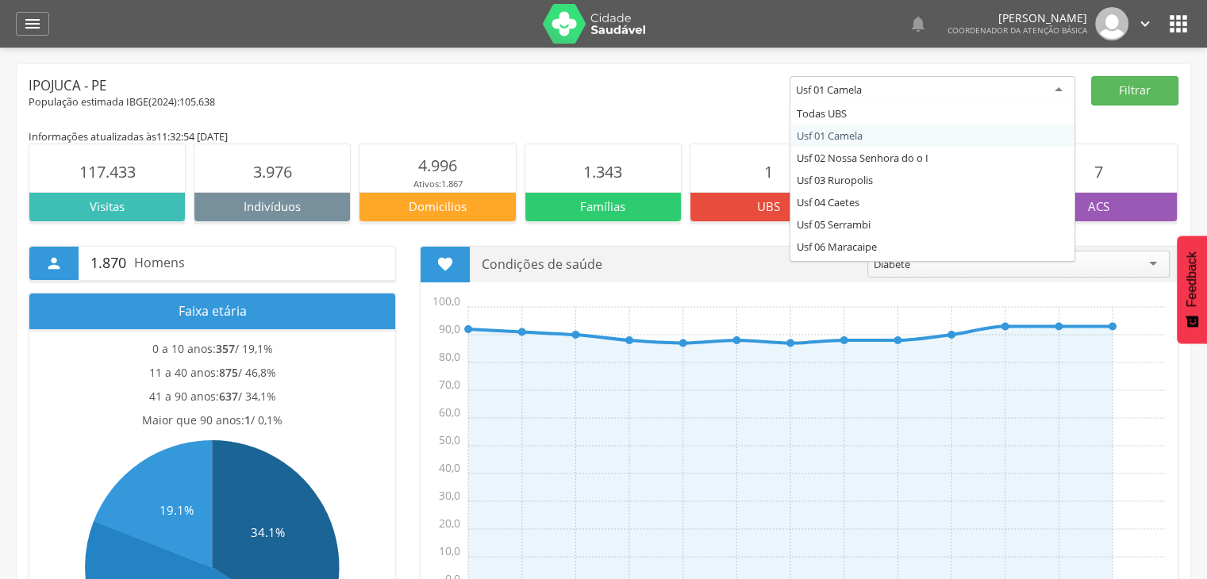
click at [850, 93] on div "Usf 01 Camela" at bounding box center [829, 90] width 66 height 14
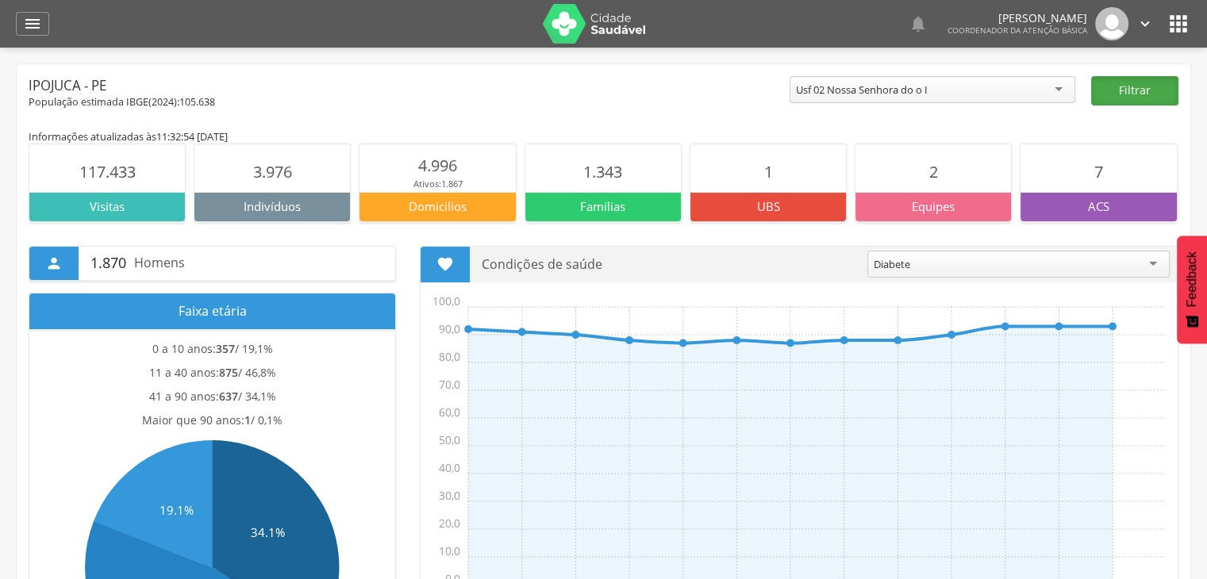
click at [1123, 79] on button "Filtrar" at bounding box center [1134, 90] width 87 height 29
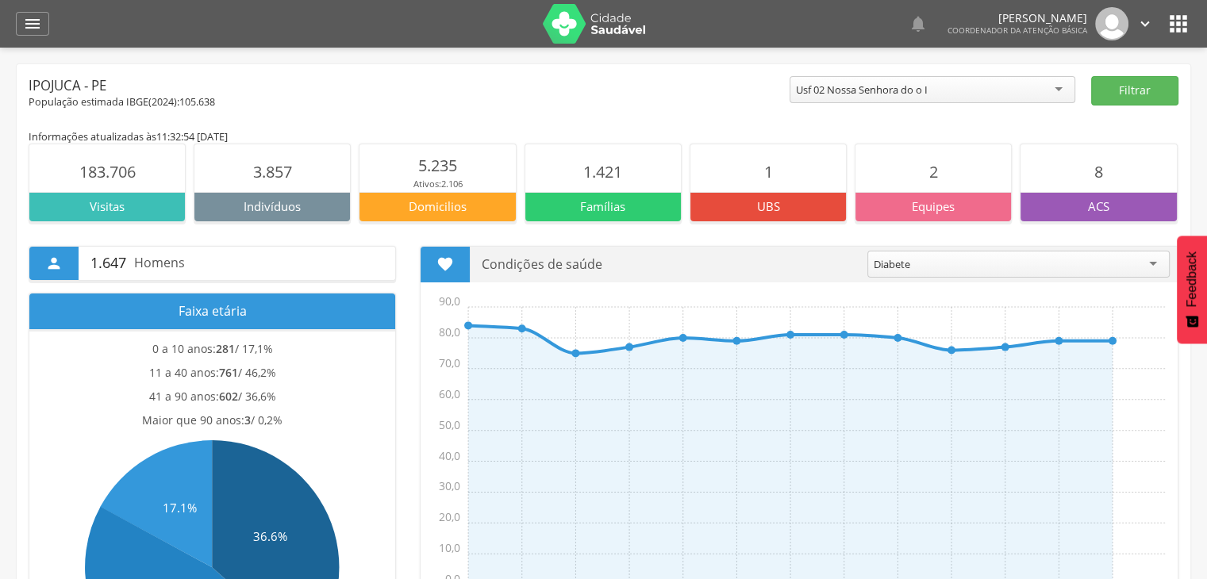
click at [927, 92] on div "Usf 02 Nossa Senhora do o I" at bounding box center [862, 90] width 132 height 14
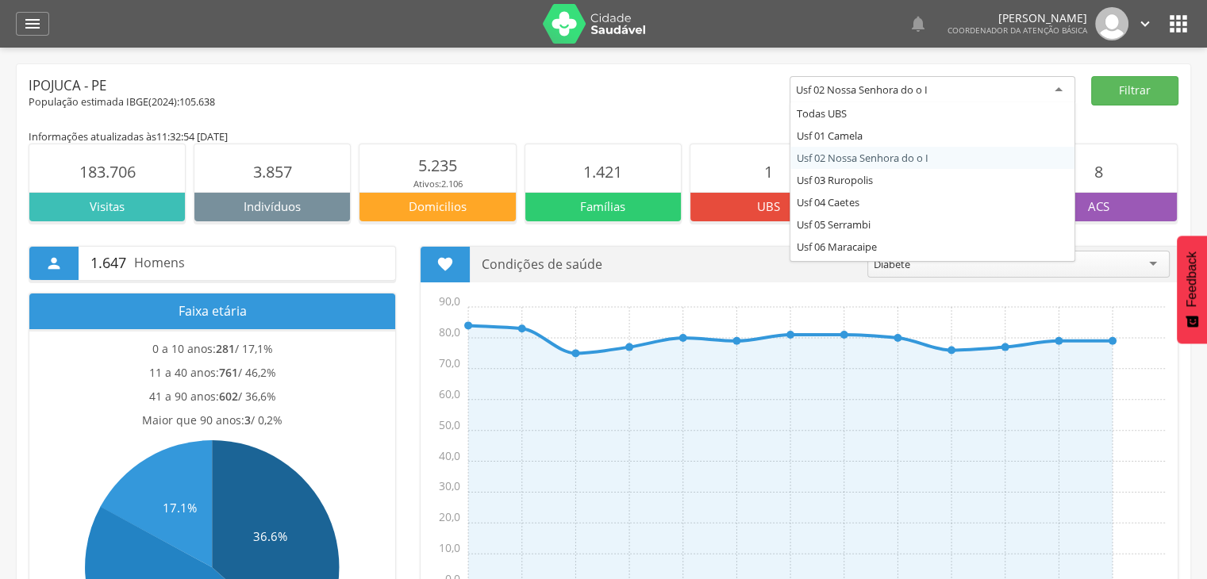
click at [758, 88] on div "Ipojuca - PE" at bounding box center [409, 85] width 761 height 19
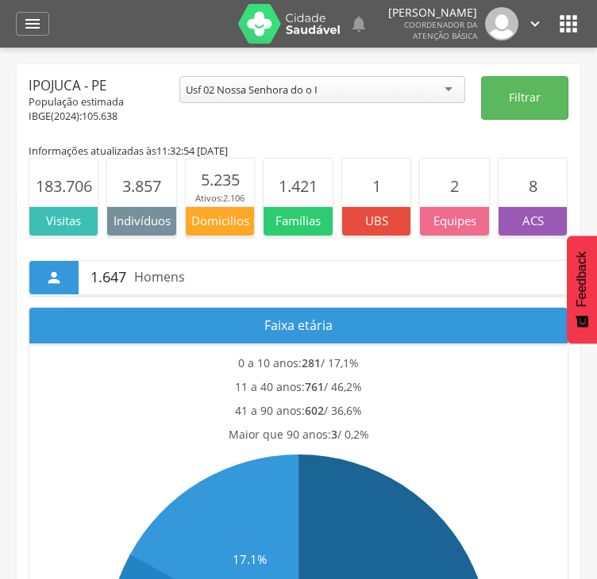
click at [352, 90] on div "Usf 02 Nossa Senhora do o I" at bounding box center [322, 89] width 286 height 27
click at [514, 103] on button "Filtrar" at bounding box center [524, 98] width 87 height 44
click at [351, 98] on div "Usf 03 Ruropolis" at bounding box center [322, 89] width 286 height 27
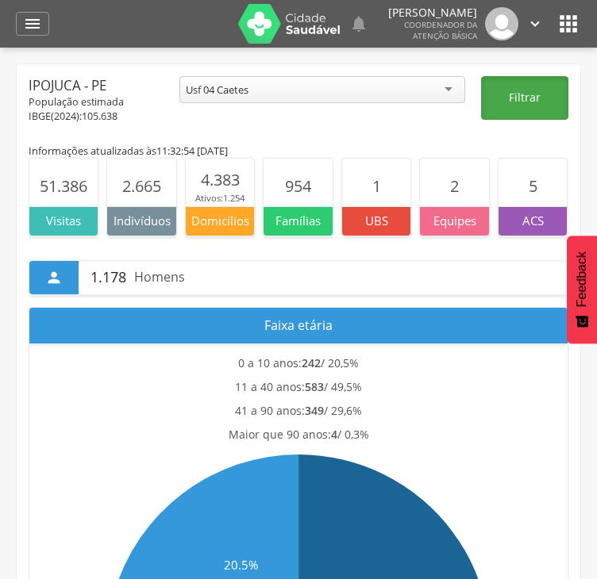
click at [540, 84] on button "Filtrar" at bounding box center [524, 98] width 87 height 44
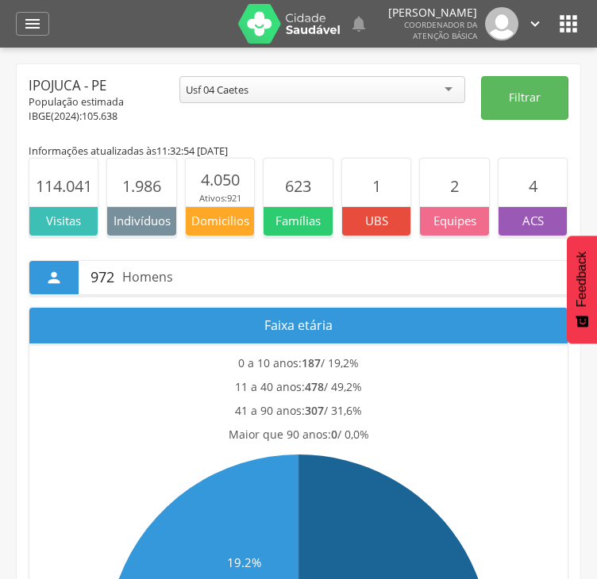
click at [305, 92] on div "Usf 04 Caetes" at bounding box center [322, 89] width 286 height 27
click at [508, 94] on button "Filtrar" at bounding box center [524, 98] width 87 height 44
click at [259, 96] on div "Usf 05 Serrambi" at bounding box center [223, 90] width 74 height 14
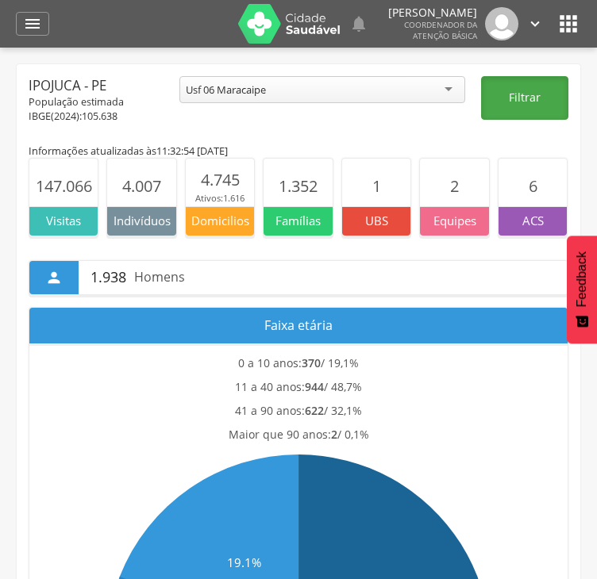
click at [519, 109] on button "Filtrar" at bounding box center [524, 98] width 87 height 44
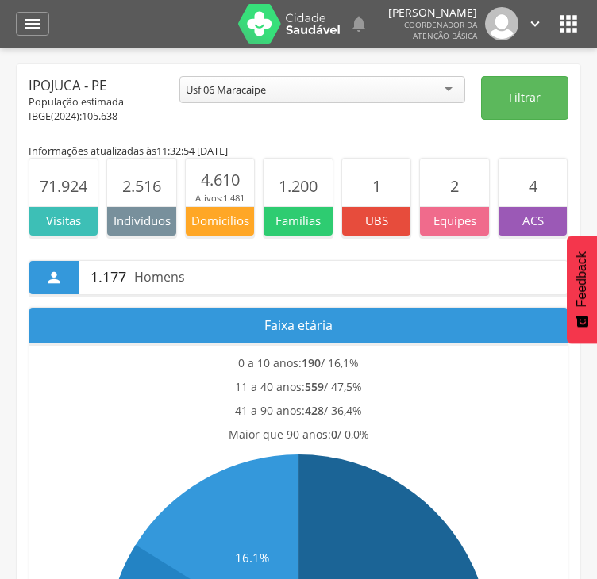
click at [409, 99] on div "Usf 06 Maracaipe" at bounding box center [322, 89] width 286 height 27
click at [541, 96] on button "Filtrar" at bounding box center [524, 98] width 87 height 44
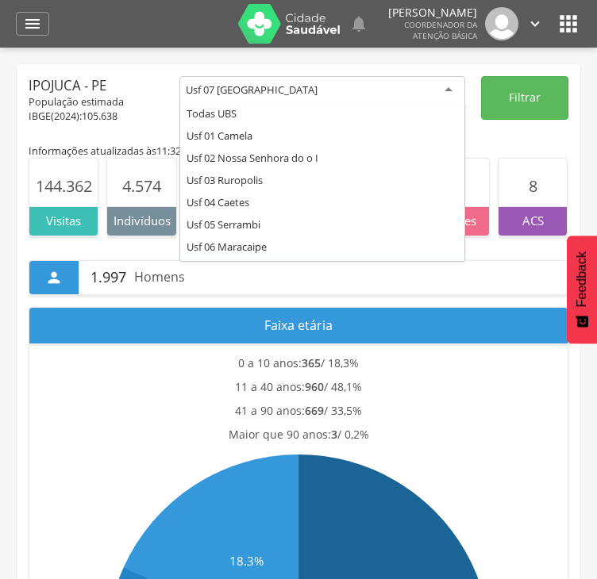
click at [394, 91] on div "Usf 07 [GEOGRAPHIC_DATA]" at bounding box center [322, 90] width 286 height 29
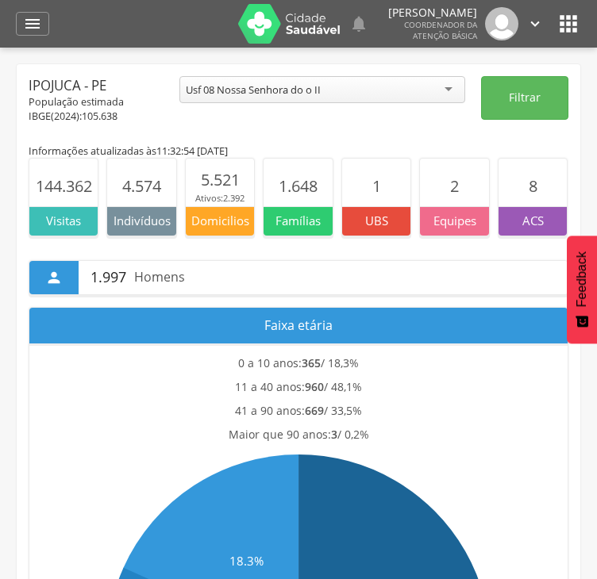
click at [413, 94] on div "Usf 08 Nossa Senhora do o II" at bounding box center [322, 89] width 286 height 27
click at [524, 109] on button "Filtrar" at bounding box center [524, 98] width 87 height 44
click at [289, 93] on div "Usf 07 [GEOGRAPHIC_DATA]" at bounding box center [252, 90] width 132 height 14
click at [512, 90] on button "Filtrar" at bounding box center [524, 98] width 87 height 44
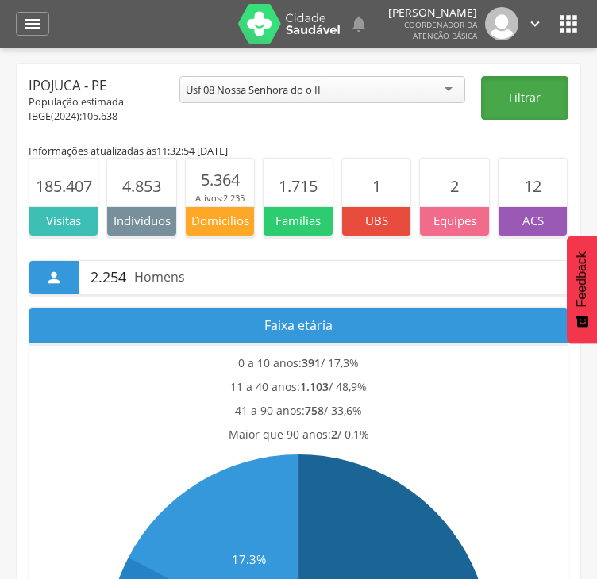
click at [526, 95] on button "Filtrar" at bounding box center [524, 98] width 87 height 44
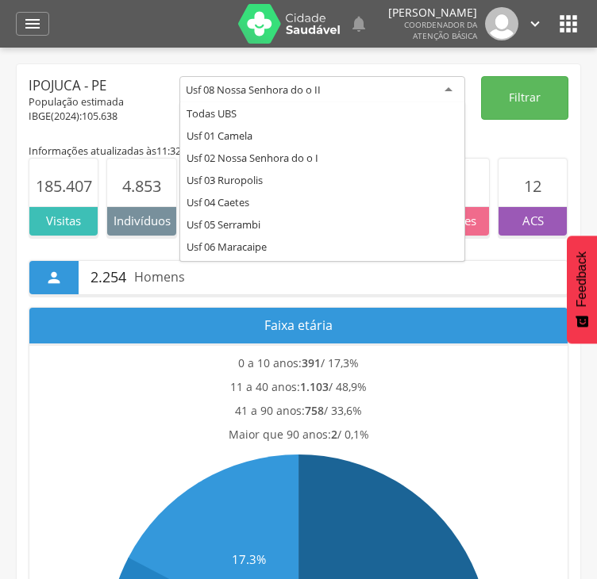
click at [269, 87] on div "Usf 08 Nossa Senhora do o II" at bounding box center [253, 90] width 135 height 14
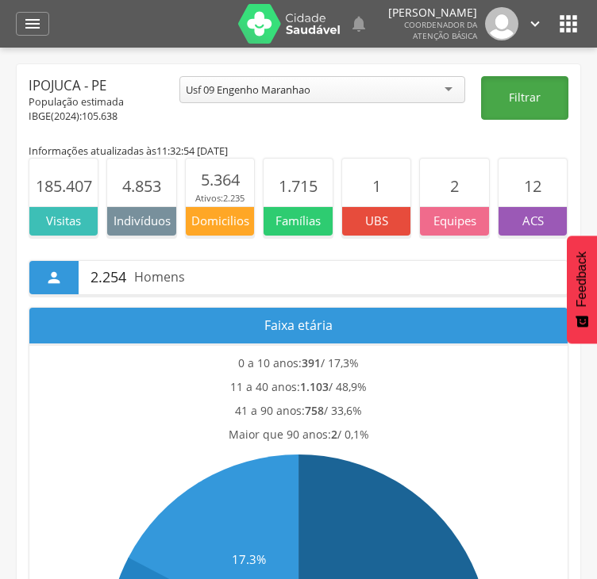
click at [505, 94] on button "Filtrar" at bounding box center [524, 98] width 87 height 44
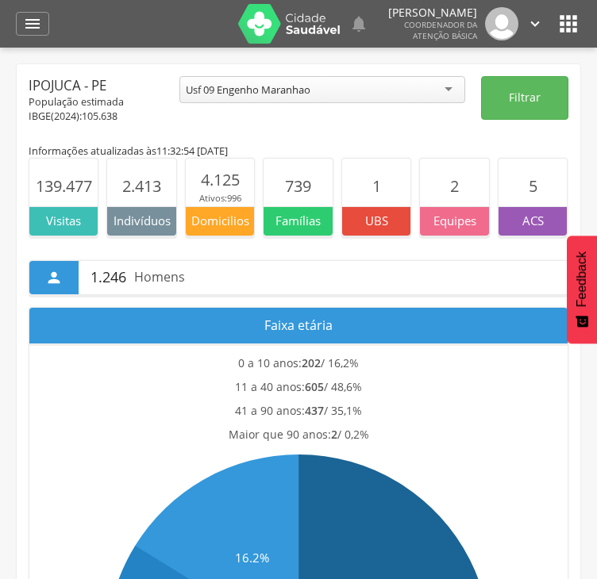
click at [374, 87] on div "Usf 09 Engenho Maranhao" at bounding box center [322, 89] width 286 height 27
click at [524, 88] on button "Filtrar" at bounding box center [524, 98] width 87 height 44
click at [315, 90] on div "Usf 10 Bairro [GEOGRAPHIC_DATA]" at bounding box center [322, 89] width 286 height 27
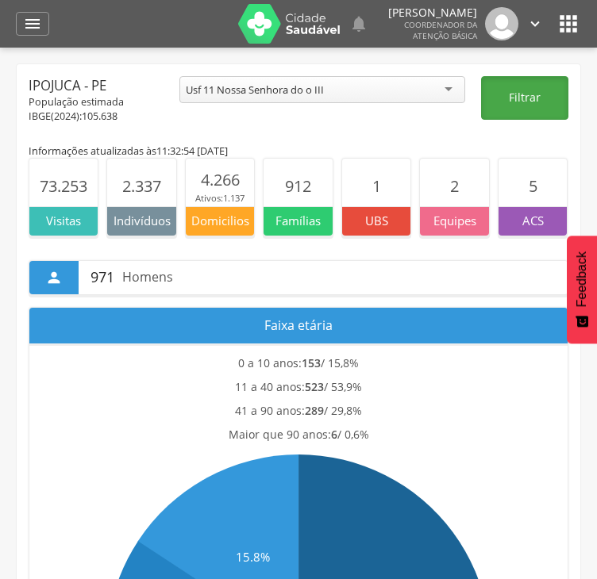
click at [527, 96] on button "Filtrar" at bounding box center [524, 98] width 87 height 44
click at [492, 99] on button "Filtrar" at bounding box center [524, 98] width 87 height 44
click at [547, 105] on button "Filtrar" at bounding box center [524, 98] width 87 height 44
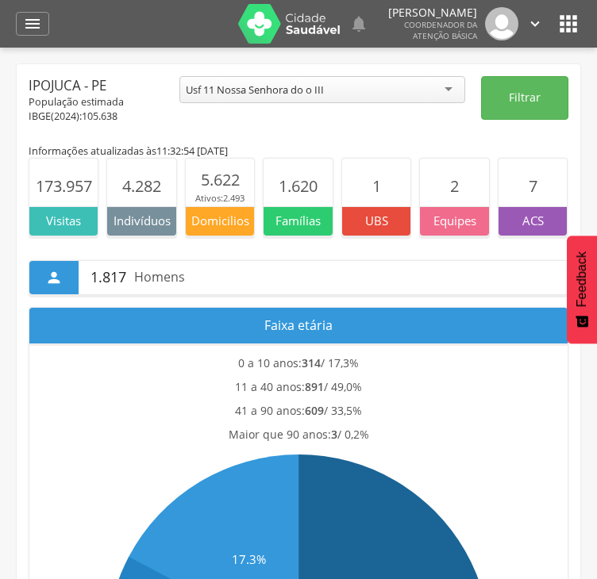
click at [313, 93] on div "Usf 11 Nossa Senhora do o III" at bounding box center [255, 90] width 138 height 14
click at [519, 106] on button "Filtrar" at bounding box center [524, 98] width 87 height 44
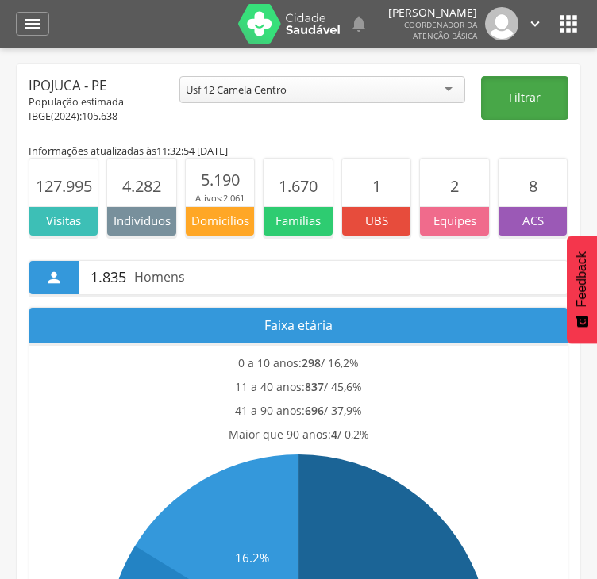
click at [498, 93] on button "Filtrar" at bounding box center [524, 98] width 87 height 44
click at [570, 48] on div "  Lorem ipsum dolor sit amet, sed do eiusmod tempor incididunt ut labore et d…" at bounding box center [323, 24] width 516 height 48
click at [511, 98] on button "Filtrar" at bounding box center [524, 98] width 87 height 44
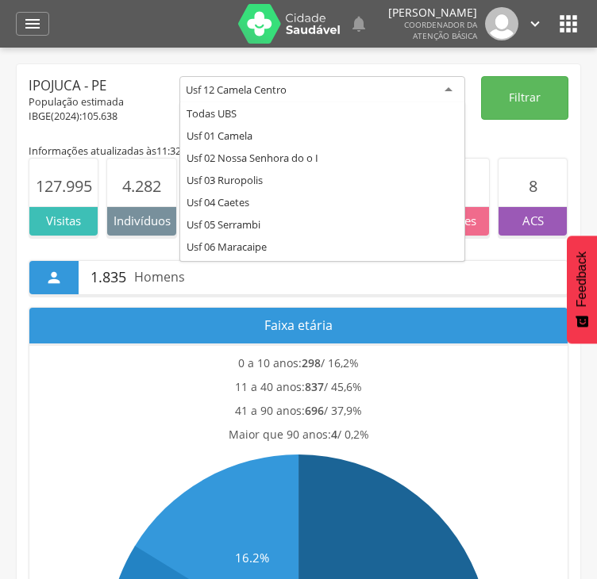
click at [308, 92] on div "Usf 12 Camela Centro" at bounding box center [322, 90] width 286 height 29
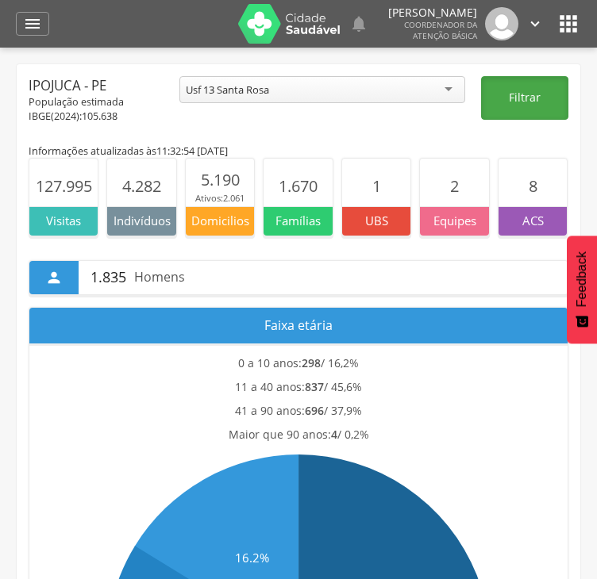
click at [539, 94] on button "Filtrar" at bounding box center [524, 98] width 87 height 44
click at [505, 89] on button "Filtrar" at bounding box center [524, 98] width 87 height 44
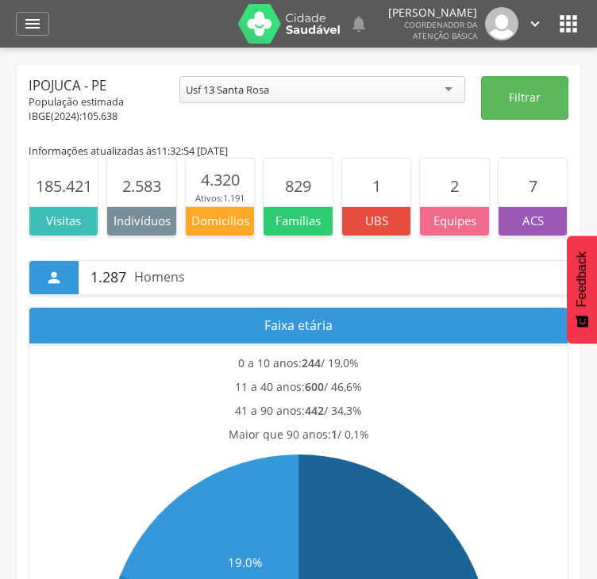
click at [248, 93] on div "Usf 13 Santa Rosa" at bounding box center [227, 90] width 83 height 14
click at [516, 113] on button "Filtrar" at bounding box center [524, 98] width 87 height 44
click at [353, 90] on div "Usf 14 Nossa Senhora do o IV" at bounding box center [322, 89] width 286 height 27
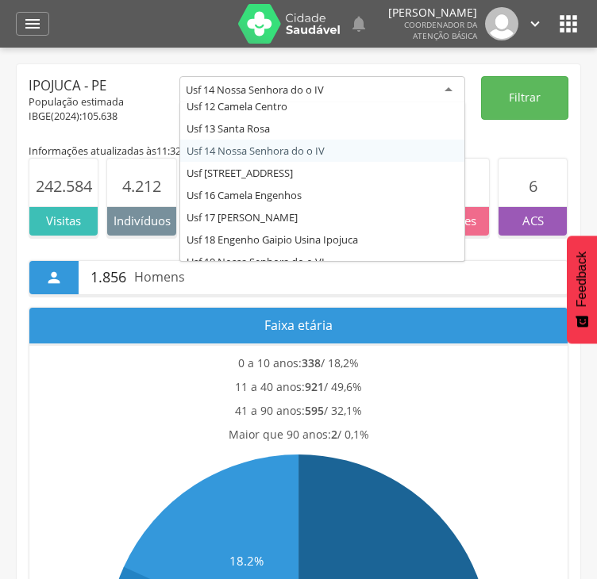
scroll to position [276, 0]
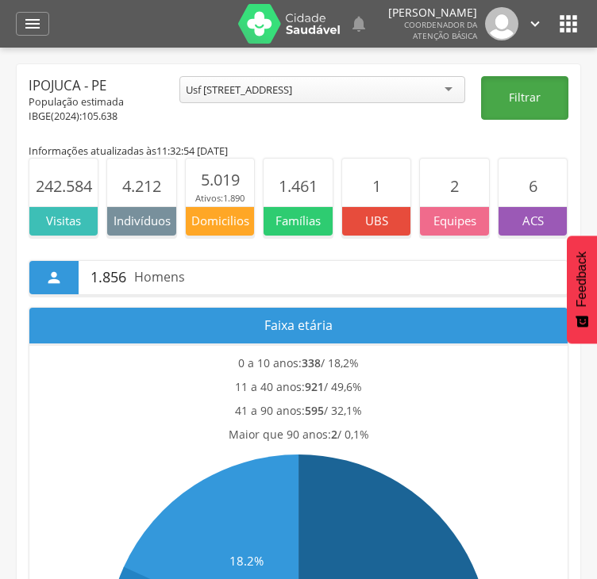
click at [490, 101] on button "Filtrar" at bounding box center [524, 98] width 87 height 44
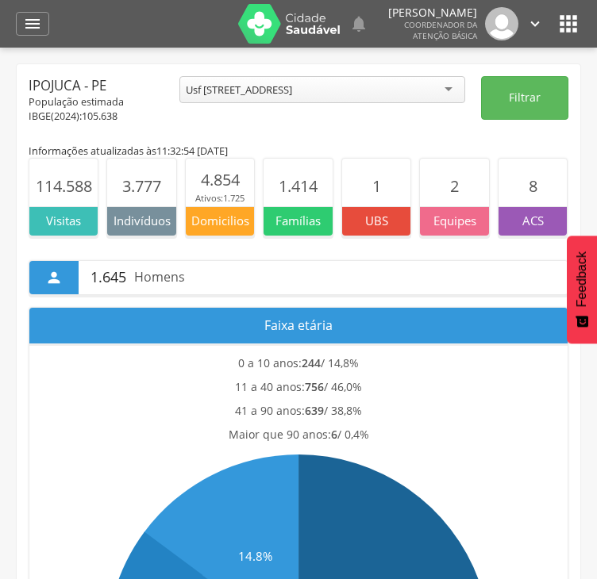
click at [235, 99] on div "Usf [STREET_ADDRESS]" at bounding box center [322, 89] width 286 height 27
click at [497, 94] on button "Filtrar" at bounding box center [524, 98] width 87 height 44
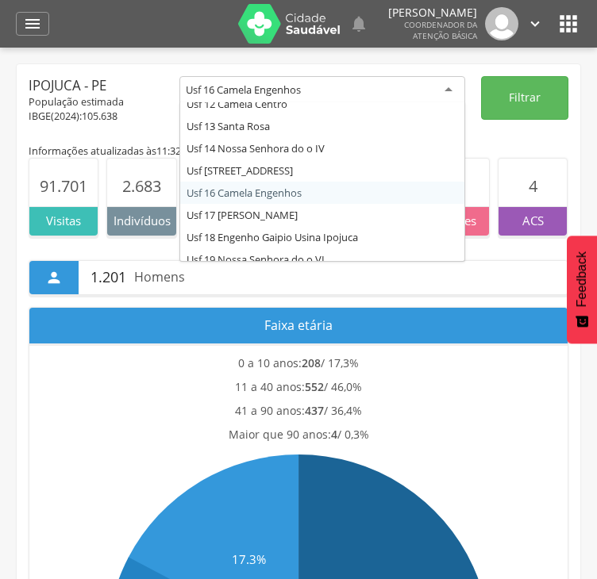
click at [343, 89] on div "Usf 16 Camela Engenhos" at bounding box center [322, 90] width 286 height 29
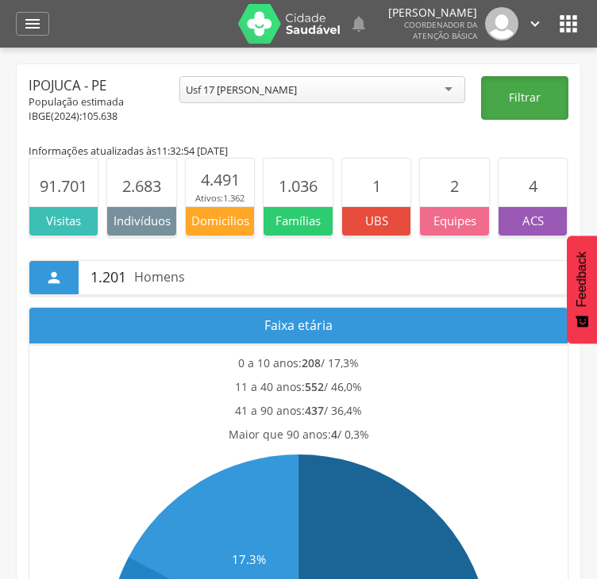
click at [509, 106] on button "Filtrar" at bounding box center [524, 98] width 87 height 44
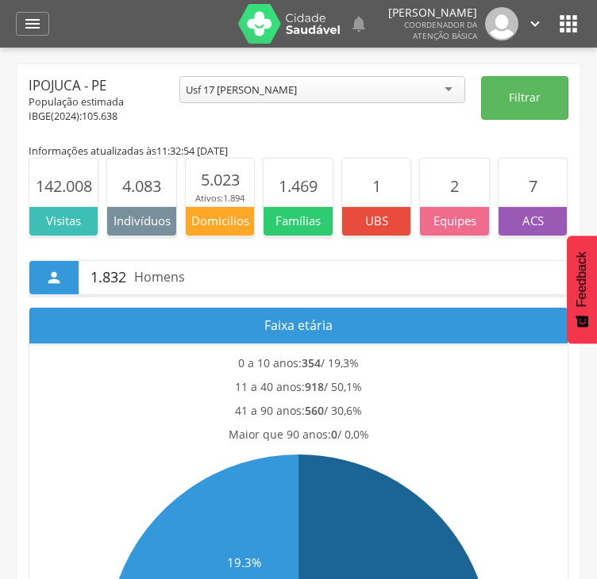
click at [317, 96] on div "Usf 17 [PERSON_NAME]" at bounding box center [322, 89] width 286 height 27
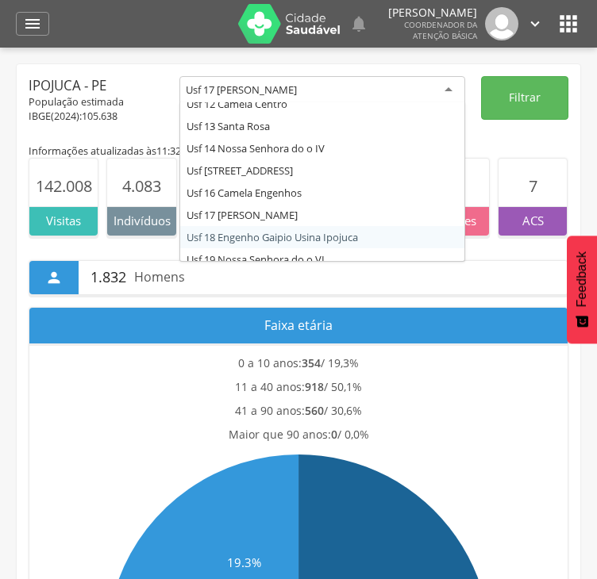
scroll to position [0, 0]
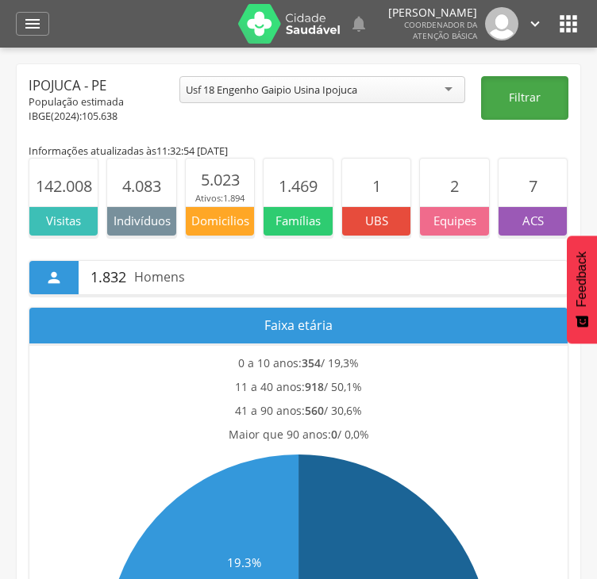
click at [511, 100] on button "Filtrar" at bounding box center [524, 98] width 87 height 44
click at [528, 91] on button "Filtrar" at bounding box center [524, 98] width 87 height 44
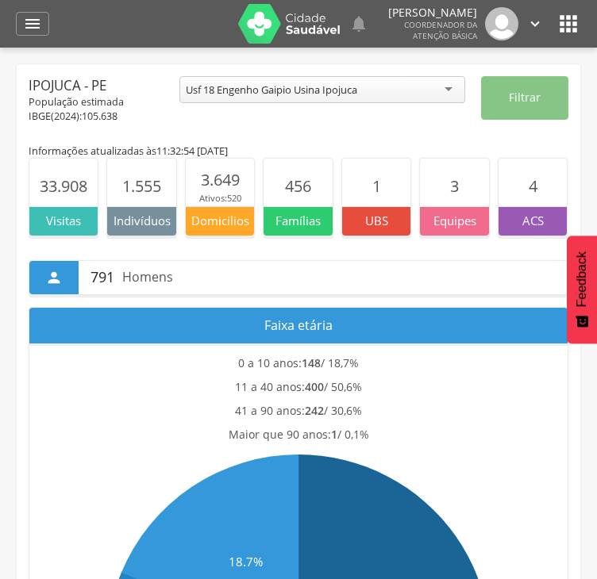
click at [355, 98] on div "Usf 18 Engenho Gaipio Usina Ipojuca" at bounding box center [322, 89] width 286 height 27
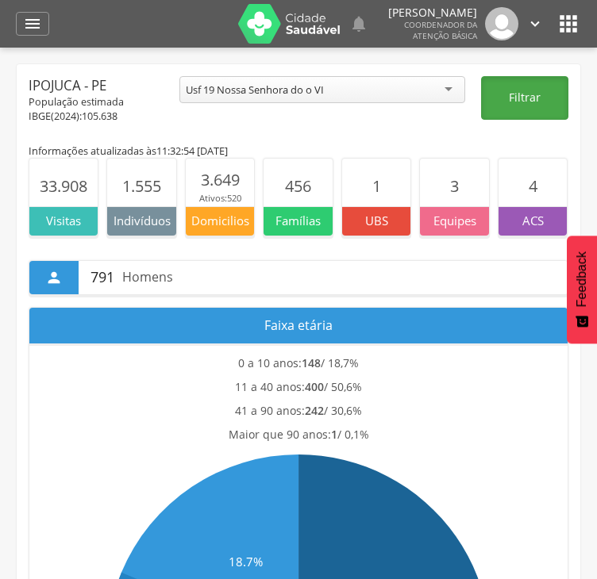
click at [520, 93] on button "Filtrar" at bounding box center [524, 98] width 87 height 44
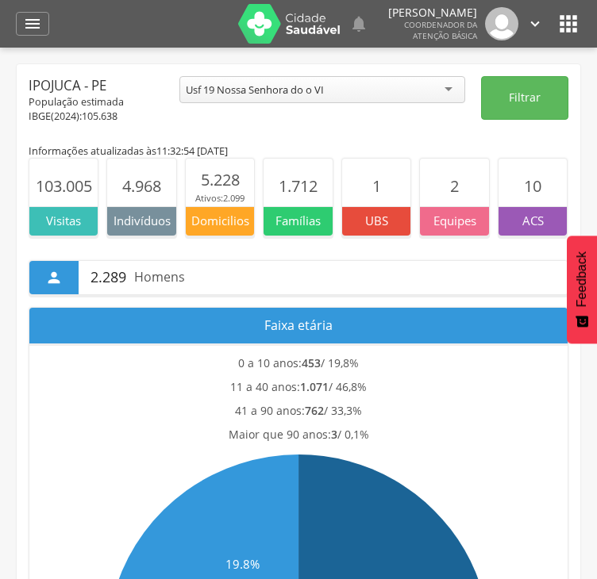
click at [298, 103] on div "Usf 19 Nossa Senhora do o VI Todas UBS Usf 01 Camela Usf 02 [GEOGRAPHIC_DATA] U…" at bounding box center [322, 91] width 286 height 31
click at [301, 99] on div "Usf 19 Nossa Senhora do o VI" at bounding box center [322, 89] width 286 height 27
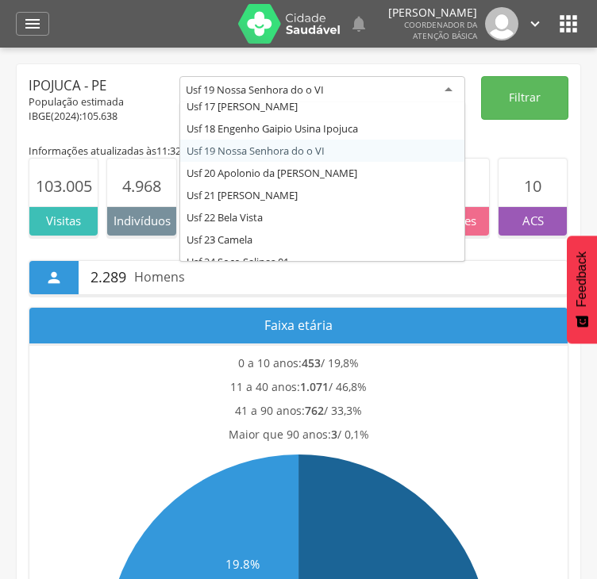
scroll to position [387, 0]
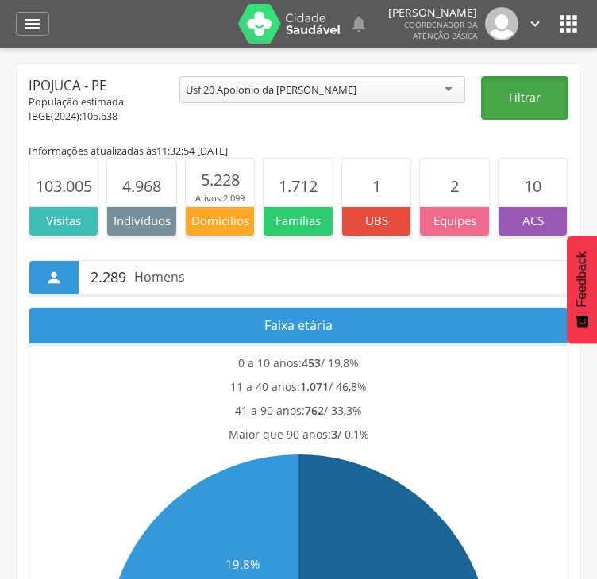
click at [517, 98] on button "Filtrar" at bounding box center [524, 98] width 87 height 44
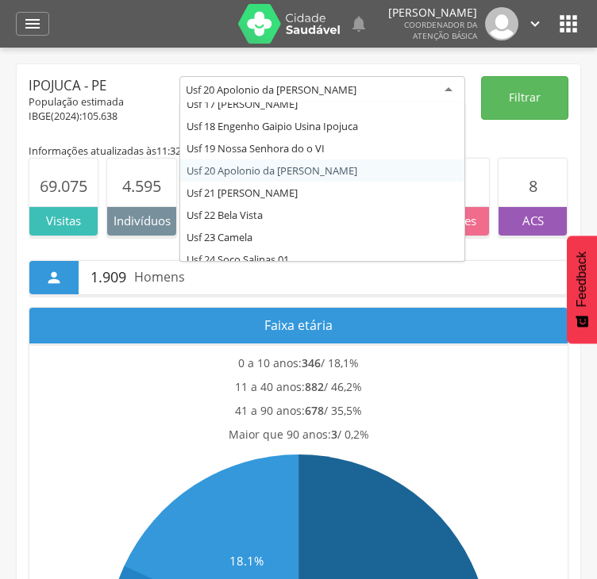
click at [301, 93] on div "Usf 20 Apolonio da [PERSON_NAME]" at bounding box center [271, 90] width 171 height 14
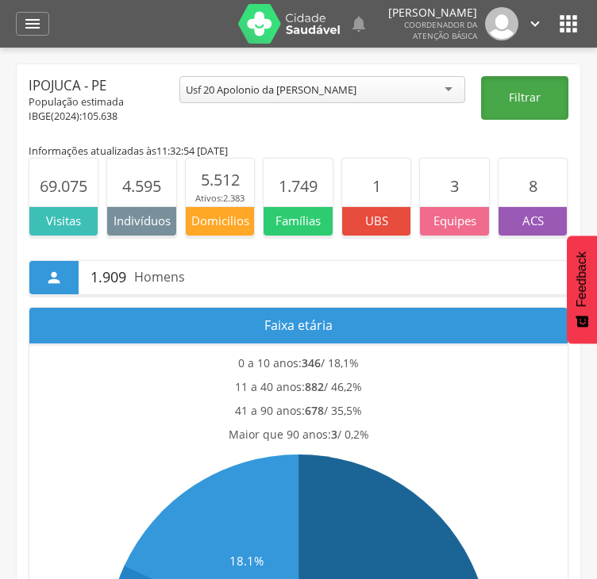
click at [504, 87] on button "Filtrar" at bounding box center [524, 98] width 87 height 44
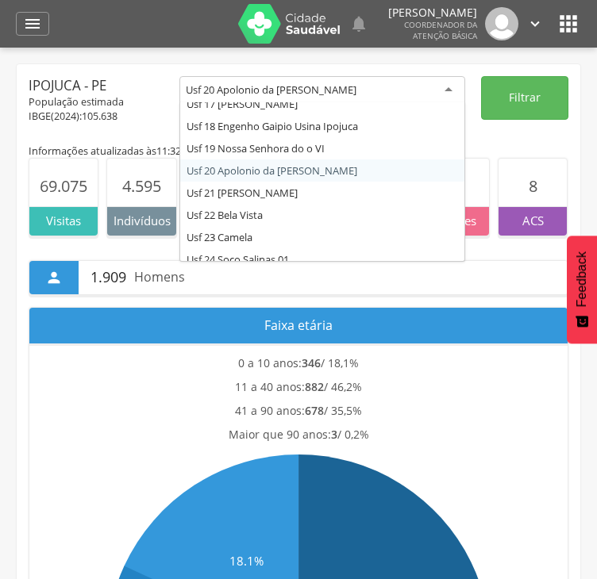
click at [341, 90] on div "Usf 20 Apolonio da [PERSON_NAME]" at bounding box center [271, 90] width 171 height 14
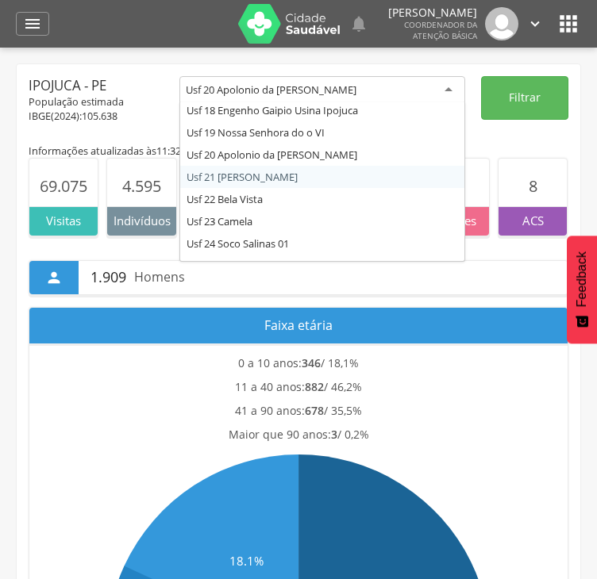
scroll to position [419, 0]
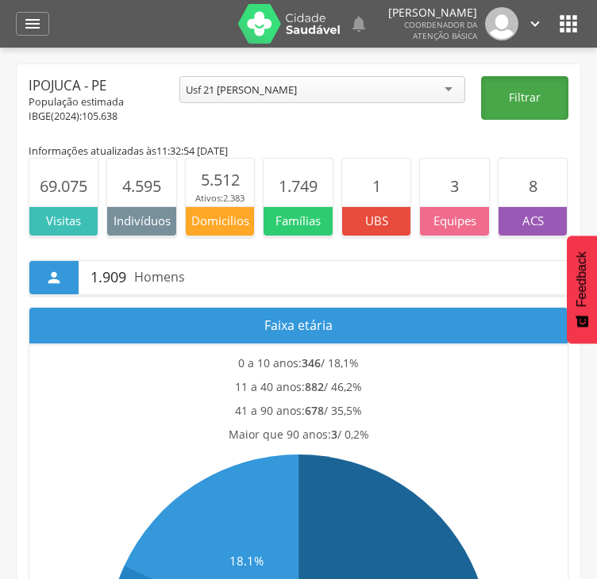
click at [514, 103] on button "Filtrar" at bounding box center [524, 98] width 87 height 44
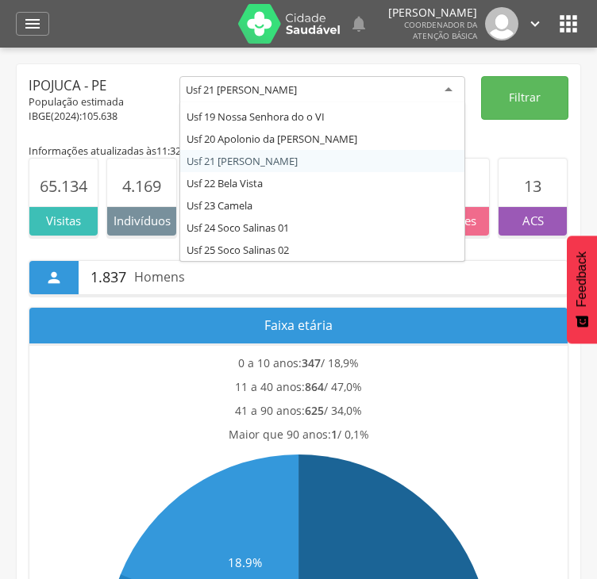
click at [342, 93] on div "Usf 21 [PERSON_NAME]" at bounding box center [322, 90] width 286 height 29
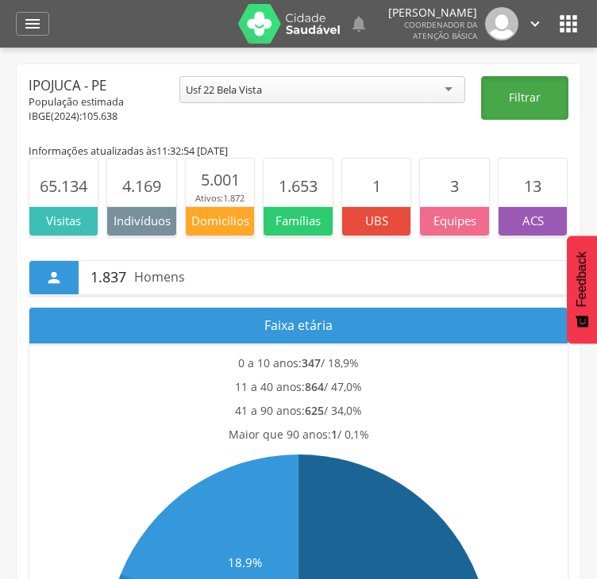
click at [533, 97] on button "Filtrar" at bounding box center [524, 98] width 87 height 44
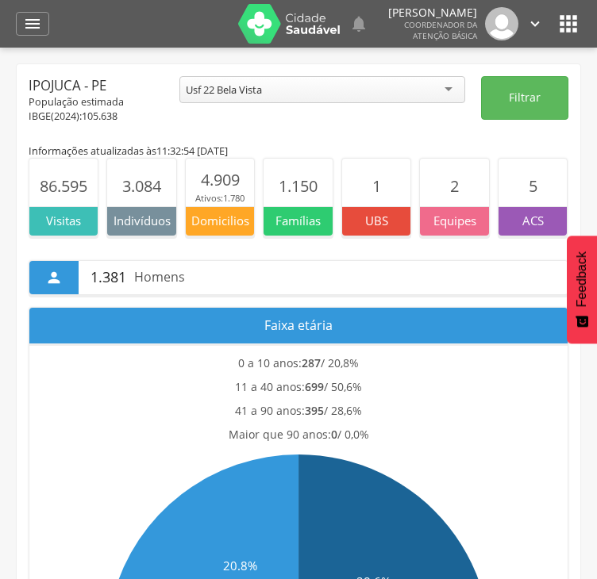
click at [228, 93] on div "Usf 22 Bela Vista" at bounding box center [224, 90] width 76 height 14
click at [527, 105] on button "Filtrar" at bounding box center [524, 98] width 87 height 44
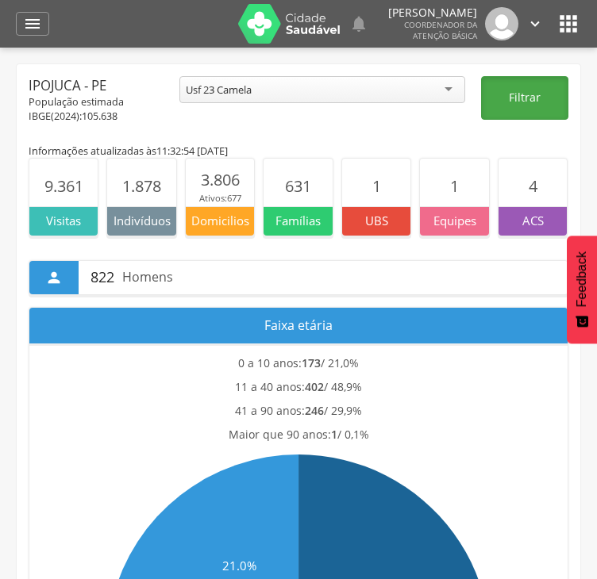
click at [532, 103] on button "Filtrar" at bounding box center [524, 98] width 87 height 44
click at [493, 99] on button "Filtrar" at bounding box center [524, 98] width 87 height 44
click at [272, 80] on div "Usf 23 Camela" at bounding box center [322, 89] width 286 height 27
click at [546, 101] on button "Filtrar" at bounding box center [524, 98] width 87 height 44
click at [529, 92] on button "Filtrar" at bounding box center [524, 98] width 87 height 44
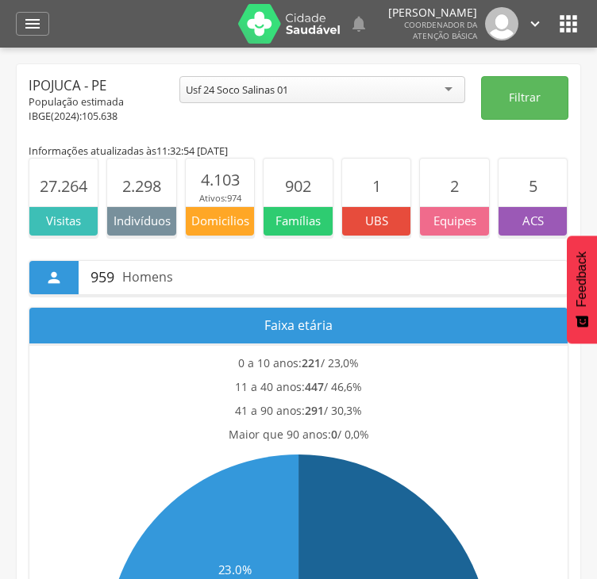
click at [345, 90] on div "Usf 24 Soco Salinas 01" at bounding box center [322, 89] width 286 height 27
click at [493, 85] on button "Filtrar" at bounding box center [524, 98] width 87 height 44
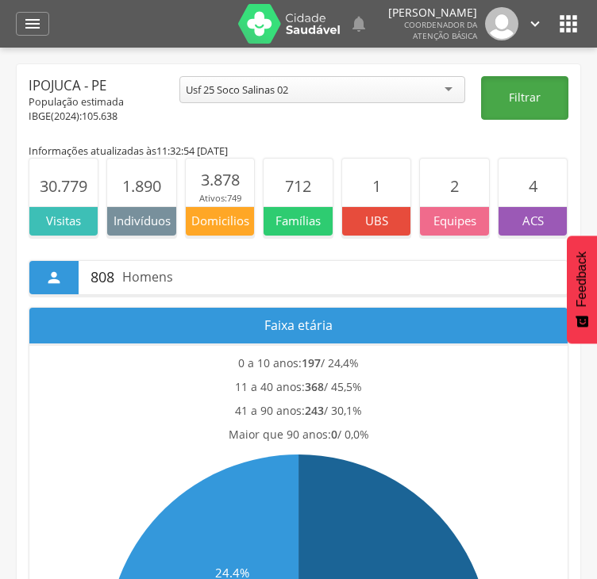
click at [536, 113] on button "Filtrar" at bounding box center [524, 98] width 87 height 44
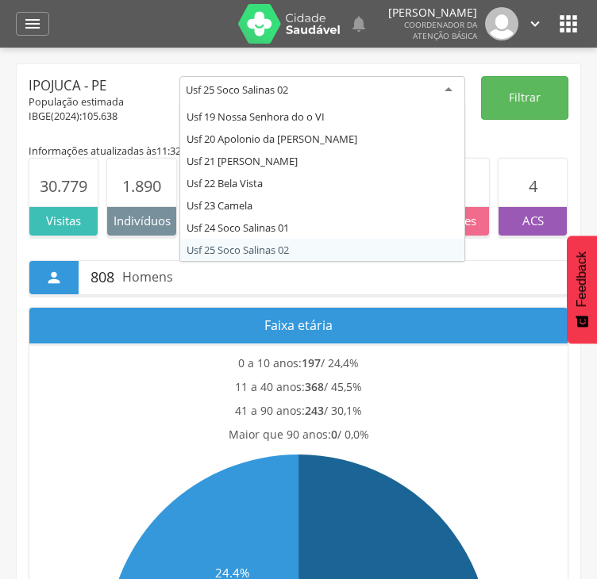
click at [349, 90] on div "Usf 25 Soco Salinas 02" at bounding box center [322, 90] width 286 height 29
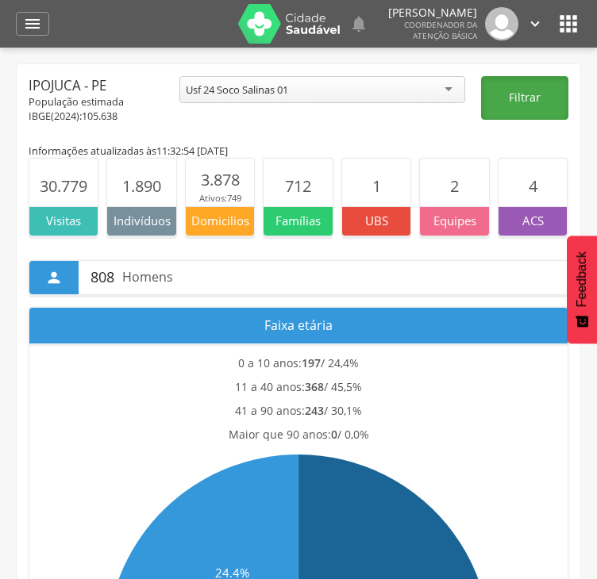
click at [545, 101] on button "Filtrar" at bounding box center [524, 98] width 87 height 44
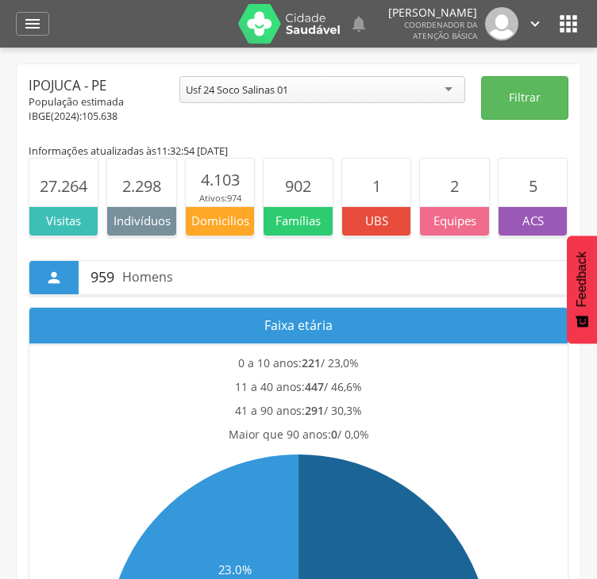
click at [271, 88] on div "Usf 24 Soco Salinas 01" at bounding box center [237, 90] width 102 height 14
click at [527, 103] on button "Filtrar" at bounding box center [524, 98] width 87 height 44
click at [241, 96] on div "Usf 23 Camela" at bounding box center [322, 89] width 286 height 27
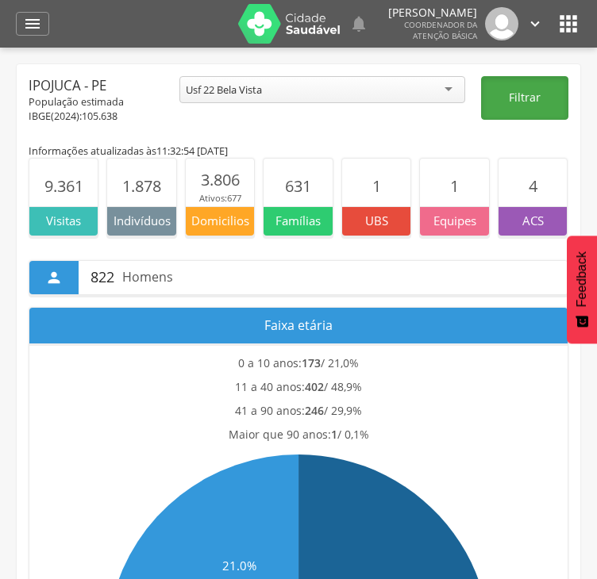
click at [513, 90] on button "Filtrar" at bounding box center [524, 98] width 87 height 44
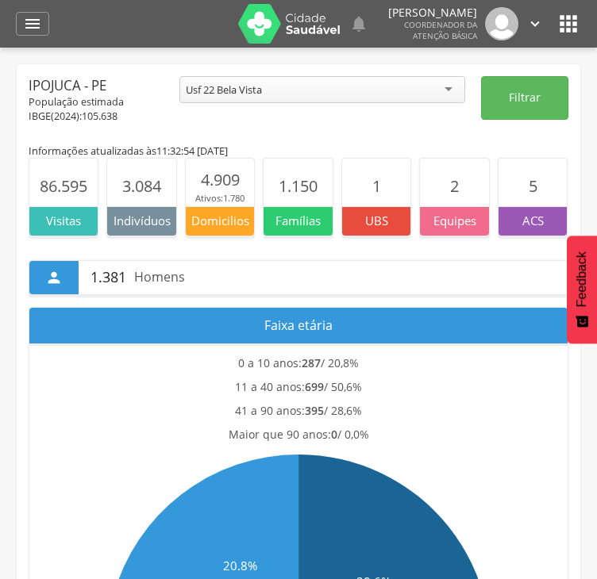
click at [363, 96] on div "Usf 22 Bela Vista" at bounding box center [322, 89] width 286 height 27
click at [489, 106] on button "Filtrar" at bounding box center [524, 98] width 87 height 44
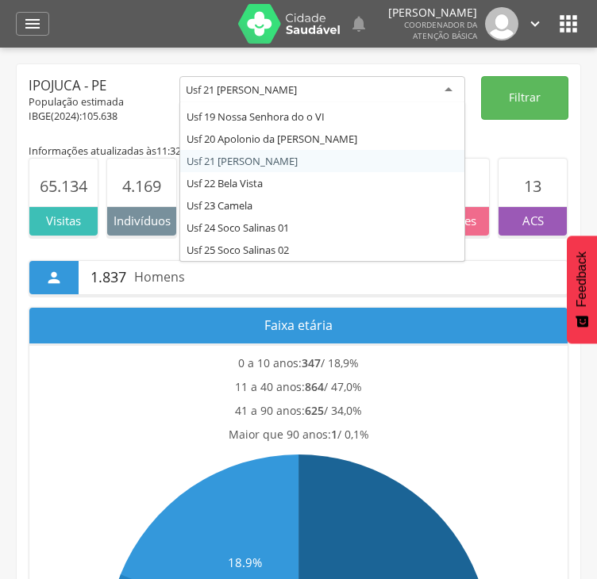
click at [347, 93] on div "Usf 21 [PERSON_NAME]" at bounding box center [322, 90] width 286 height 29
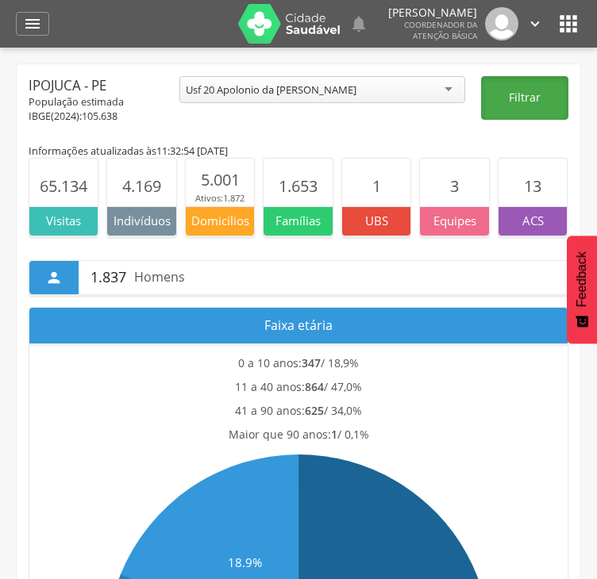
click at [518, 87] on button "Filtrar" at bounding box center [524, 98] width 87 height 44
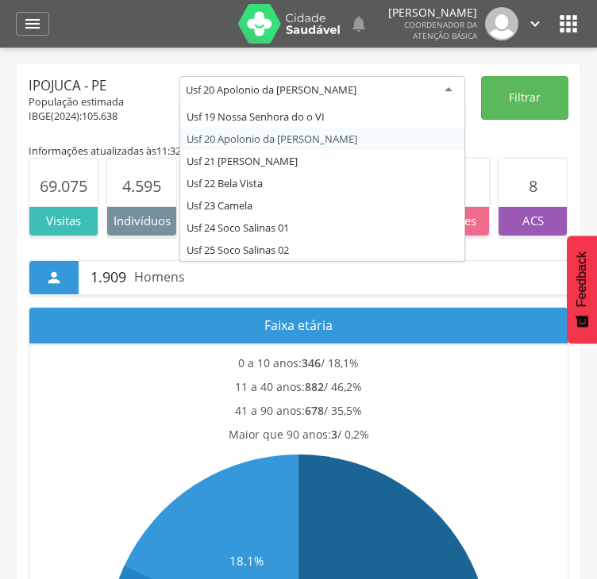
click at [305, 98] on div "Usf 20 Apolonio da [PERSON_NAME]" at bounding box center [322, 90] width 286 height 29
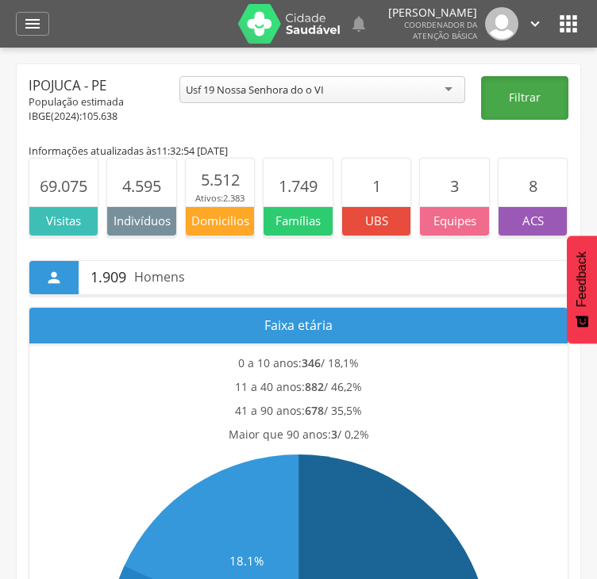
click at [524, 102] on button "Filtrar" at bounding box center [524, 98] width 87 height 44
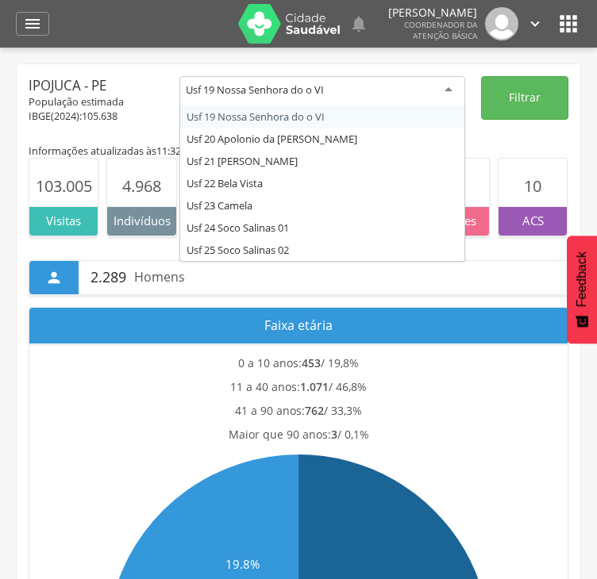
click at [327, 89] on div "Usf 19 Nossa Senhora do o VI" at bounding box center [322, 90] width 286 height 29
click at [327, 89] on input "select-one" at bounding box center [325, 91] width 3 height 14
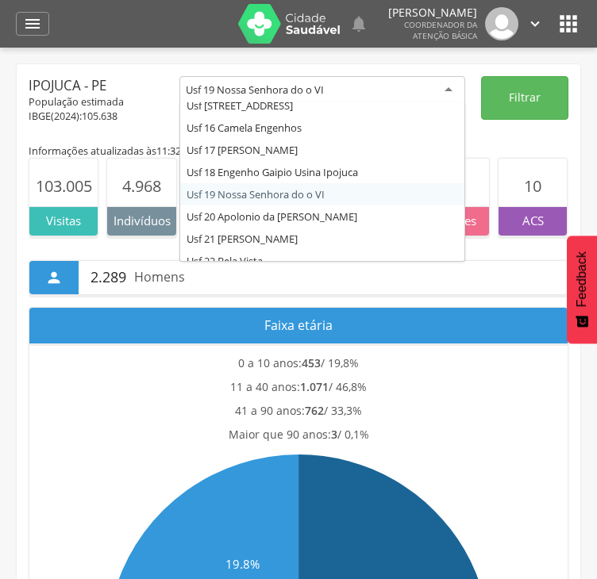
scroll to position [340, 0]
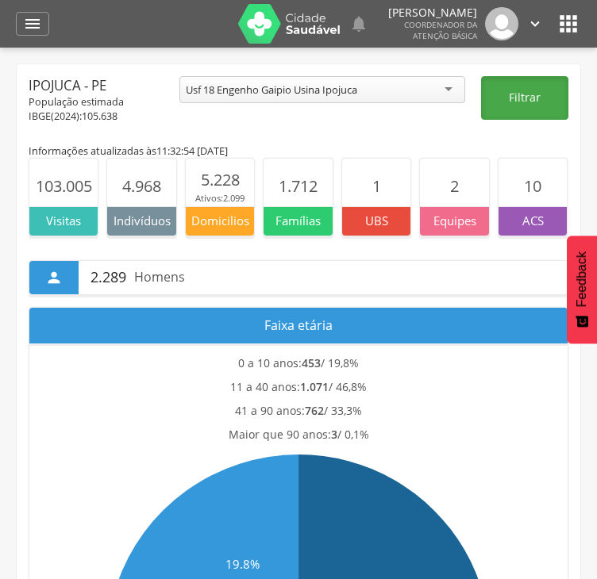
click at [522, 97] on button "Filtrar" at bounding box center [524, 98] width 87 height 44
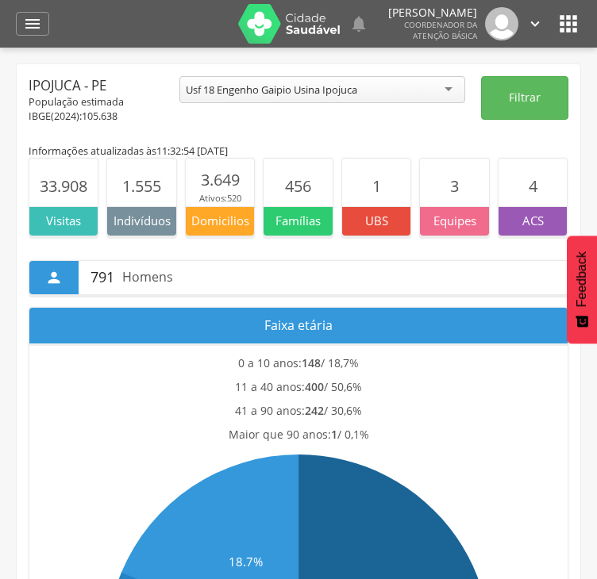
click at [390, 91] on div "Usf 18 Engenho Gaipio Usina Ipojuca" at bounding box center [322, 89] width 286 height 27
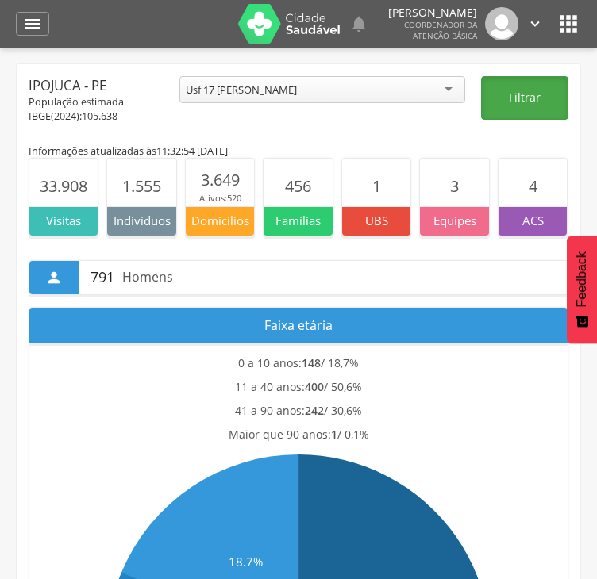
click at [546, 93] on button "Filtrar" at bounding box center [524, 98] width 87 height 44
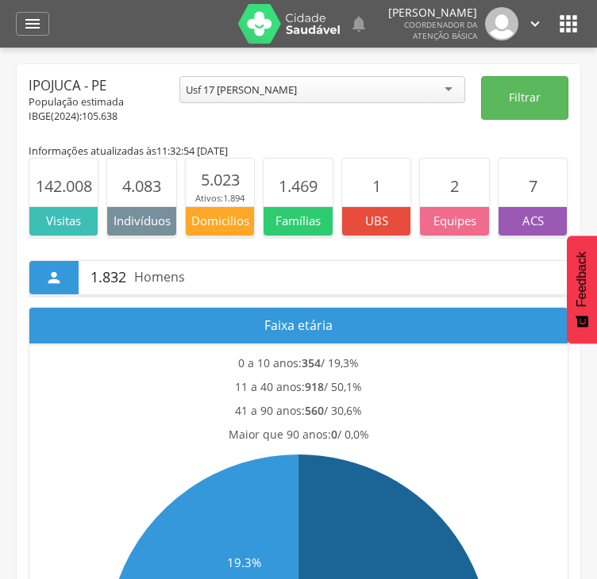
click at [341, 86] on div "Usf 17 [PERSON_NAME]" at bounding box center [322, 89] width 286 height 27
click at [532, 94] on button "Filtrar" at bounding box center [524, 98] width 87 height 44
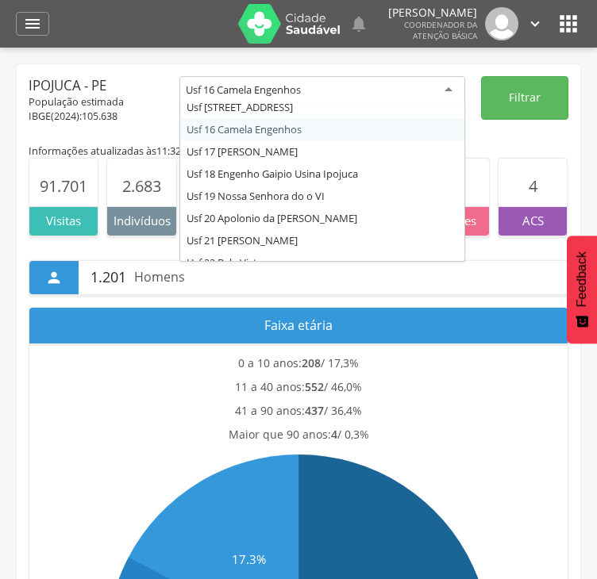
click at [324, 83] on div "Usf 16 Camela Engenhos" at bounding box center [322, 90] width 286 height 29
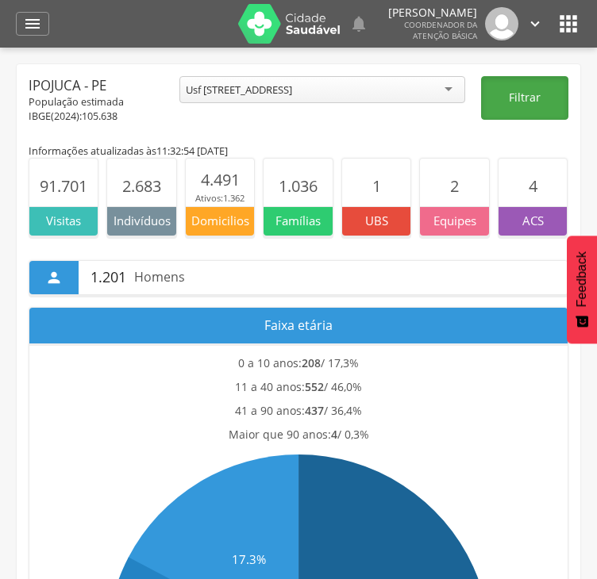
click at [511, 94] on button "Filtrar" at bounding box center [524, 98] width 87 height 44
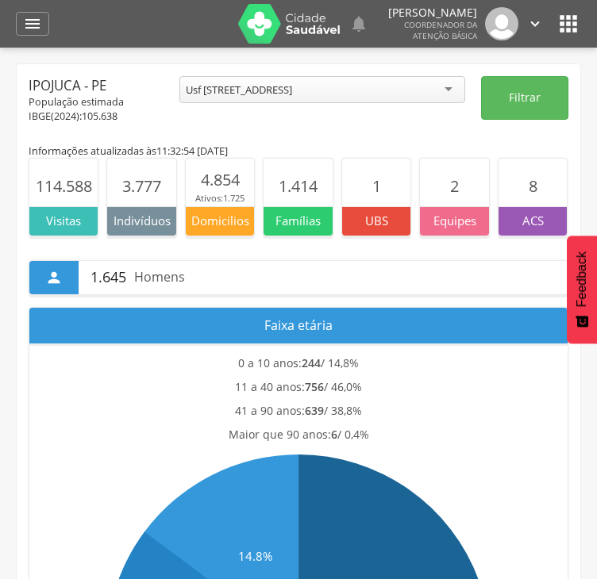
click at [324, 94] on div "Usf [STREET_ADDRESS]" at bounding box center [322, 89] width 286 height 27
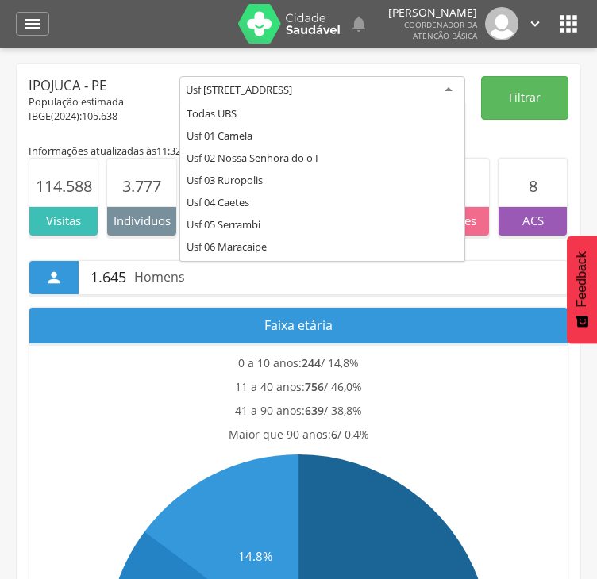
scroll to position [301, 0]
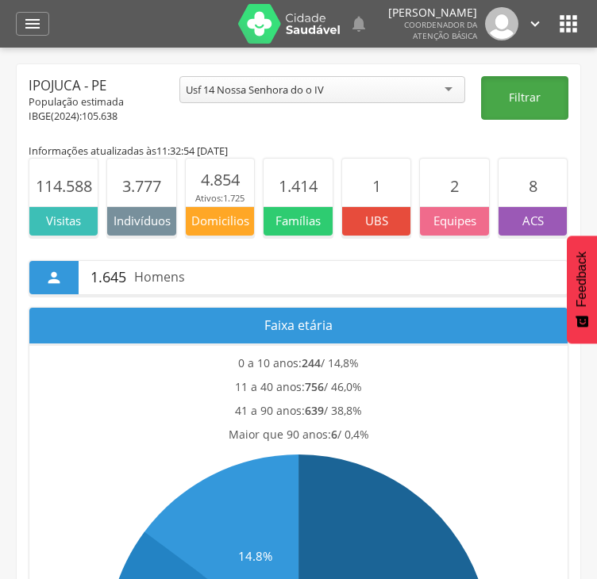
click at [526, 106] on button "Filtrar" at bounding box center [524, 98] width 87 height 44
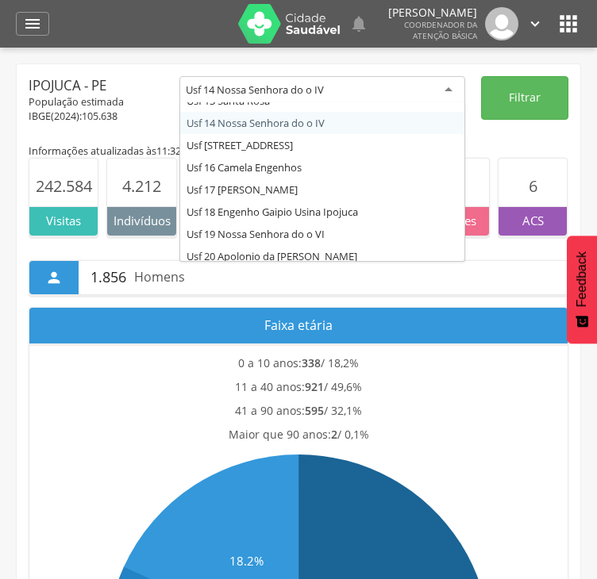
click at [313, 87] on div "Usf 14 Nossa Senhora do o IV" at bounding box center [255, 90] width 138 height 14
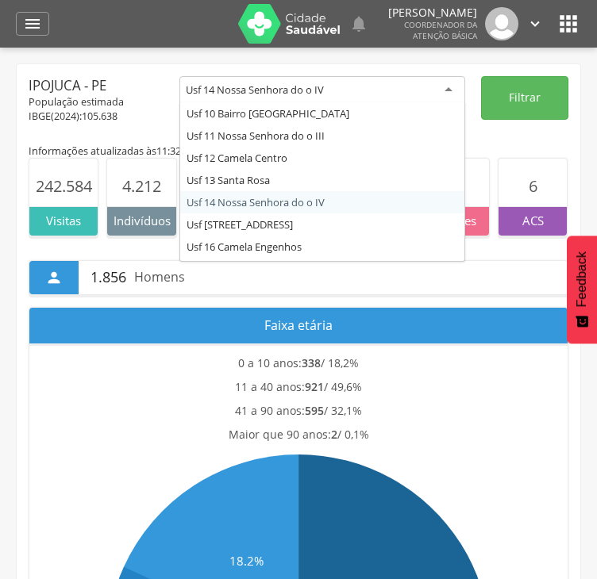
scroll to position [222, 0]
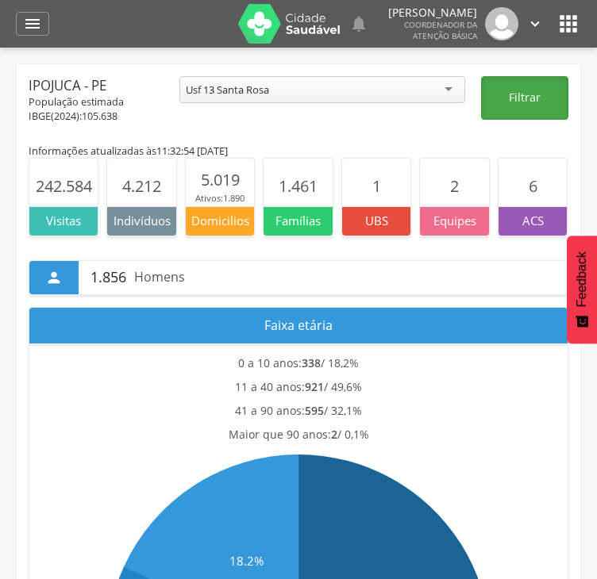
click at [500, 102] on button "Filtrar" at bounding box center [524, 98] width 87 height 44
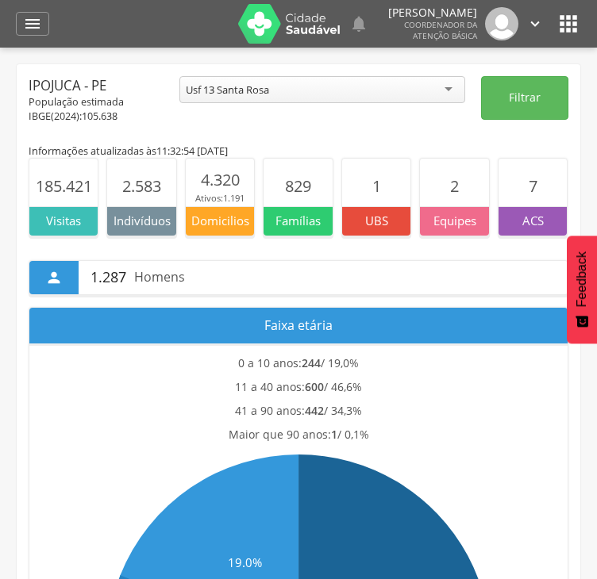
click at [278, 90] on div "Usf 13 Santa Rosa" at bounding box center [322, 89] width 286 height 27
click at [564, 94] on button "Filtrar" at bounding box center [524, 98] width 87 height 44
click at [217, 84] on div "Usf 12 Camela Centro" at bounding box center [236, 90] width 101 height 14
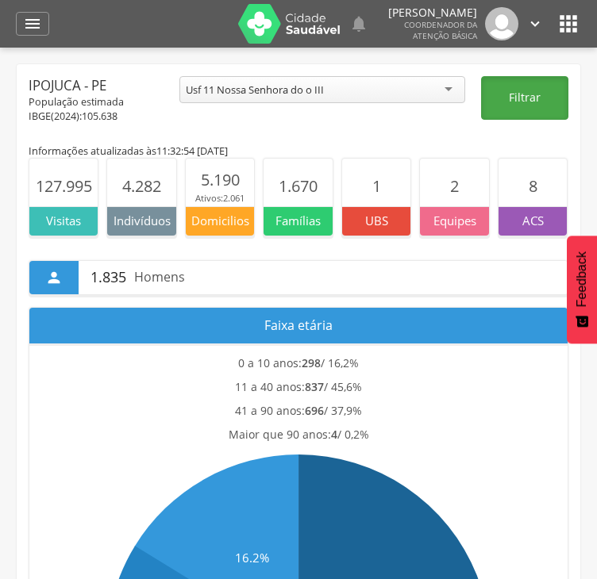
click at [492, 106] on button "Filtrar" at bounding box center [524, 98] width 87 height 44
click at [534, 88] on button "Filtrar" at bounding box center [524, 98] width 87 height 44
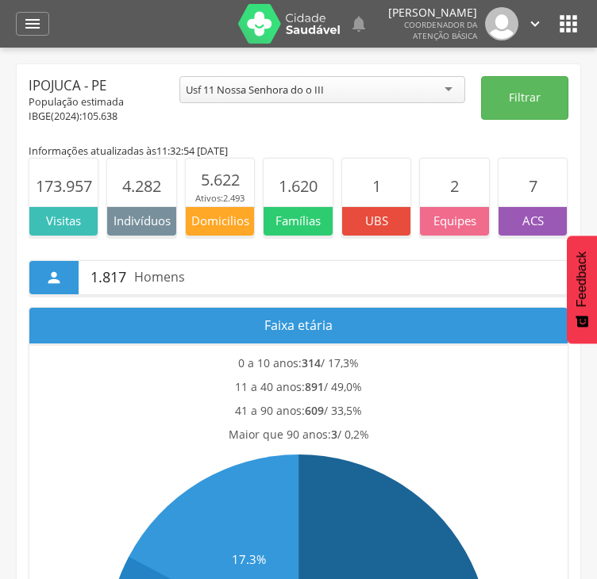
click at [257, 83] on div "Usf 11 Nossa Senhora do o III" at bounding box center [255, 90] width 138 height 14
click at [526, 93] on button "Filtrar" at bounding box center [524, 98] width 87 height 44
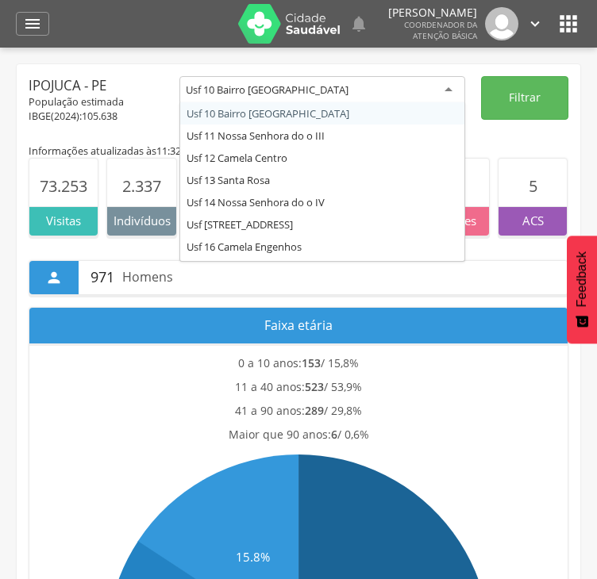
click at [324, 96] on div "Usf 10 Bairro [GEOGRAPHIC_DATA]" at bounding box center [322, 90] width 286 height 29
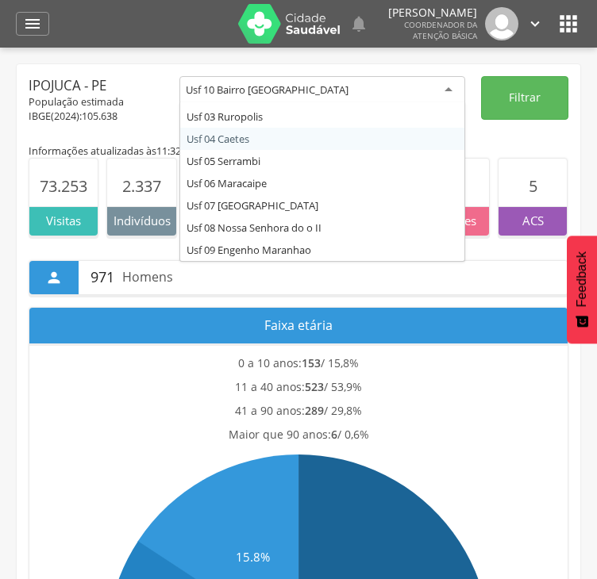
scroll to position [143, 0]
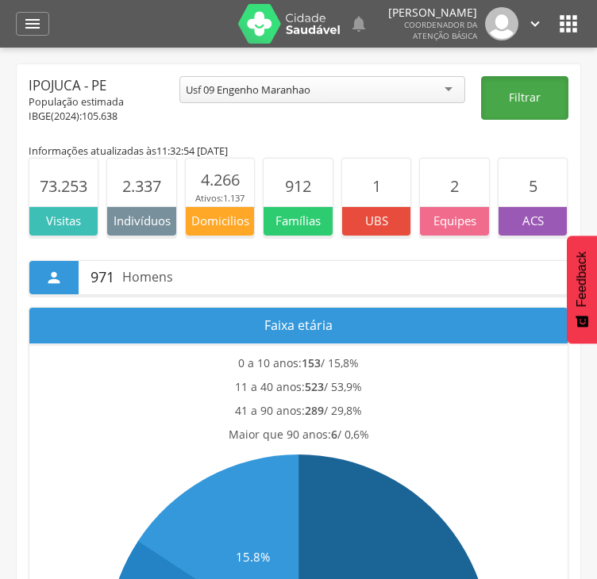
click at [515, 99] on button "Filtrar" at bounding box center [524, 98] width 87 height 44
click at [533, 104] on button "Filtrar" at bounding box center [524, 98] width 87 height 44
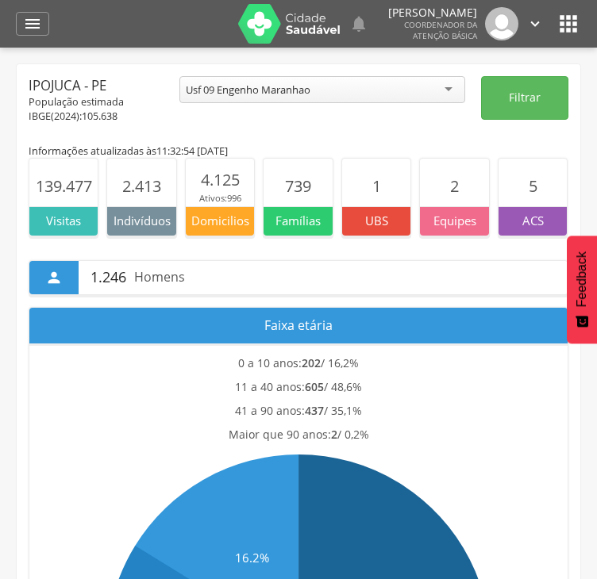
click at [259, 96] on div "Usf 09 Engenho Maranhao" at bounding box center [322, 89] width 286 height 27
click at [514, 92] on button "Filtrar" at bounding box center [524, 98] width 87 height 44
click at [344, 94] on div "Usf 08 Nossa Senhora do o II" at bounding box center [322, 89] width 286 height 27
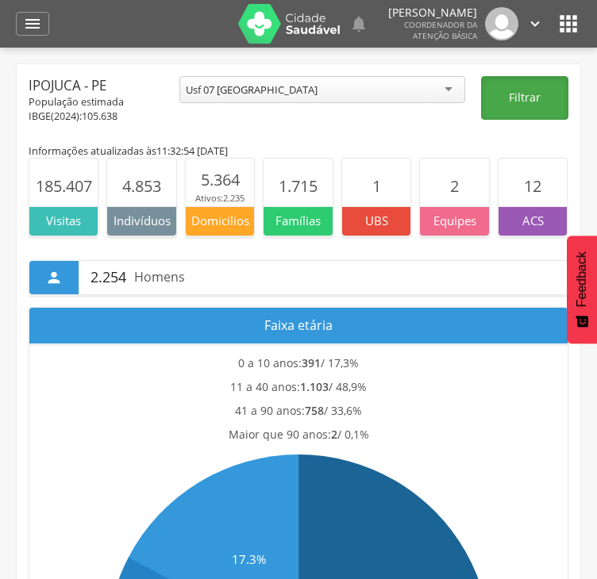
click at [546, 104] on button "Filtrar" at bounding box center [524, 98] width 87 height 44
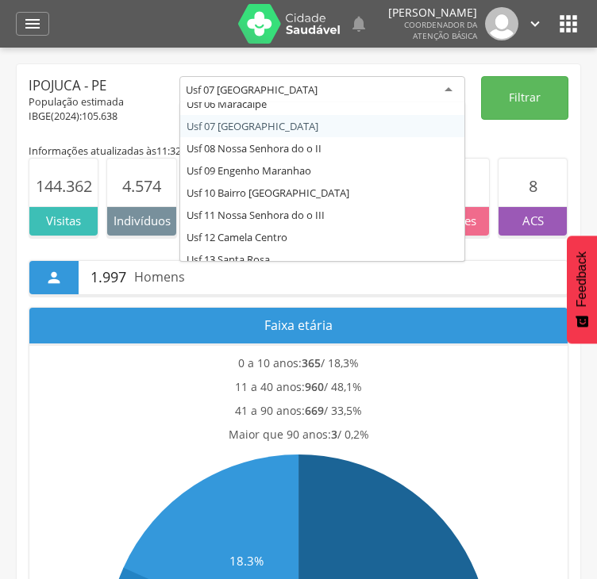
click at [235, 85] on div "Usf 07 [GEOGRAPHIC_DATA]" at bounding box center [252, 90] width 132 height 14
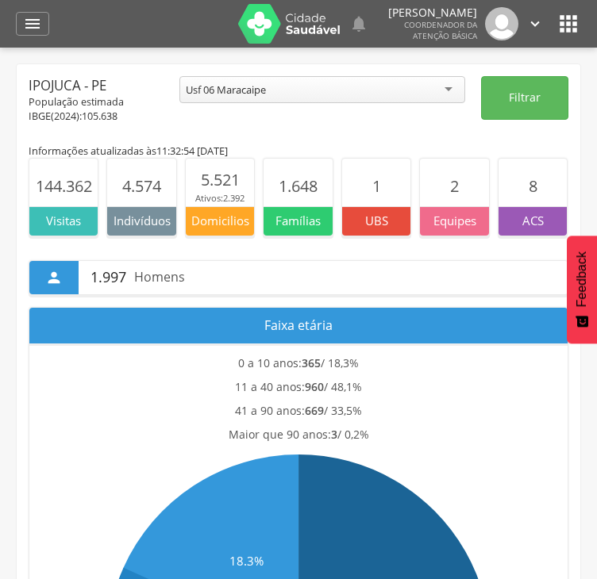
scroll to position [0, 0]
click at [525, 100] on button "Filtrar" at bounding box center [524, 98] width 87 height 44
click at [266, 90] on div "Usf 06 Maracaipe" at bounding box center [226, 90] width 80 height 14
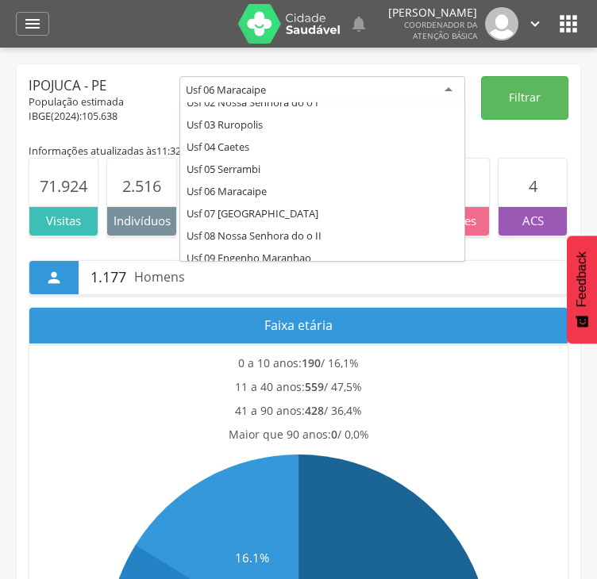
scroll to position [54, 0]
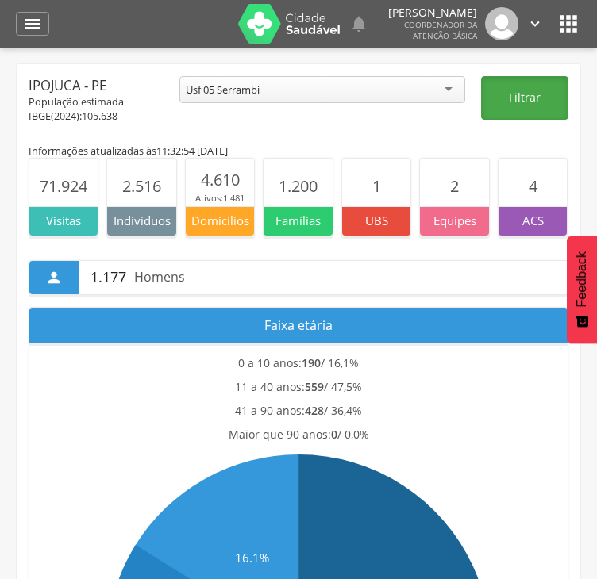
click at [508, 100] on button "Filtrar" at bounding box center [524, 98] width 87 height 44
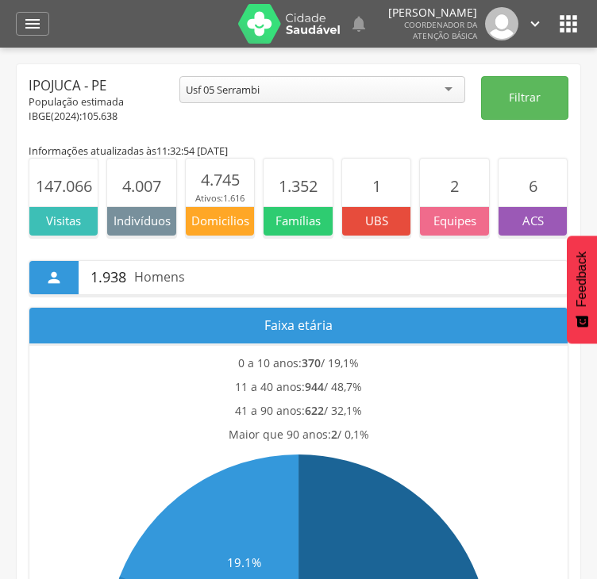
click at [272, 83] on div "Usf 05 Serrambi" at bounding box center [322, 89] width 286 height 27
click at [542, 99] on button "Filtrar" at bounding box center [524, 98] width 87 height 44
click at [522, 98] on button "Filtrar" at bounding box center [524, 98] width 87 height 44
click at [343, 95] on div "Usf 05 Serrambi" at bounding box center [322, 89] width 286 height 27
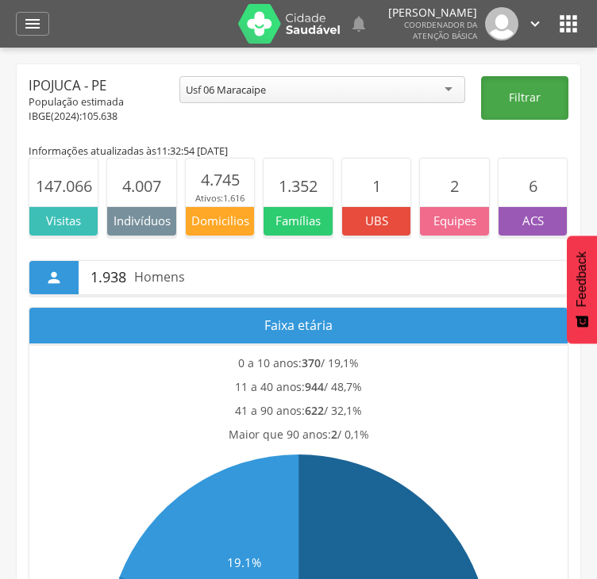
click at [487, 106] on button "Filtrar" at bounding box center [524, 98] width 87 height 44
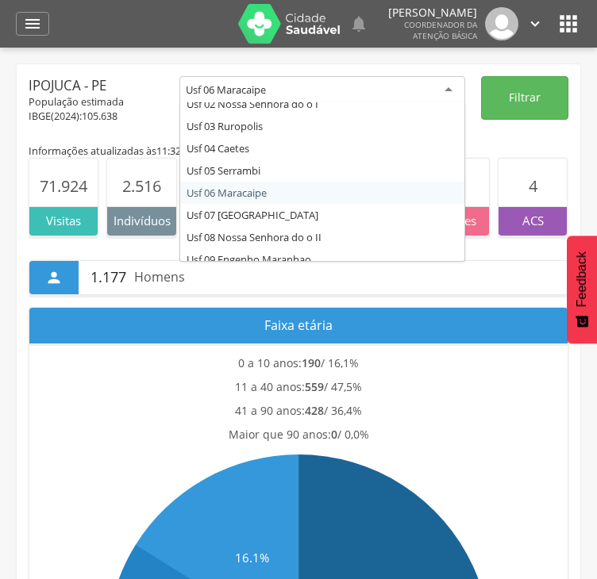
click at [238, 90] on div "Usf 06 Maracaipe" at bounding box center [226, 90] width 80 height 14
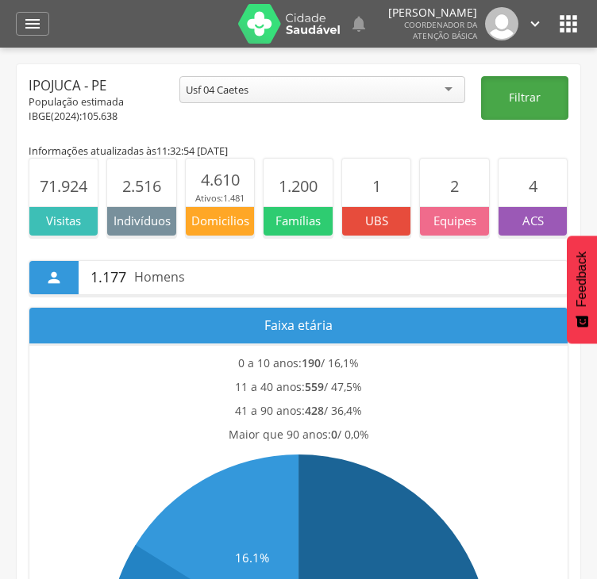
click at [533, 92] on button "Filtrar" at bounding box center [524, 98] width 87 height 44
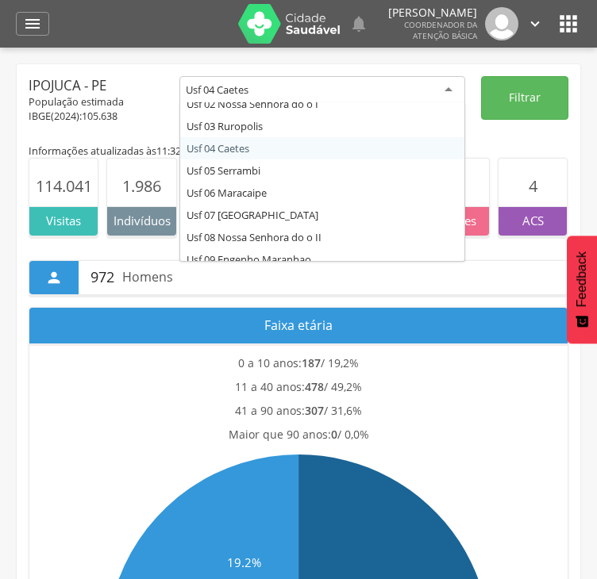
click at [318, 90] on div "Usf 04 Caetes" at bounding box center [322, 90] width 286 height 29
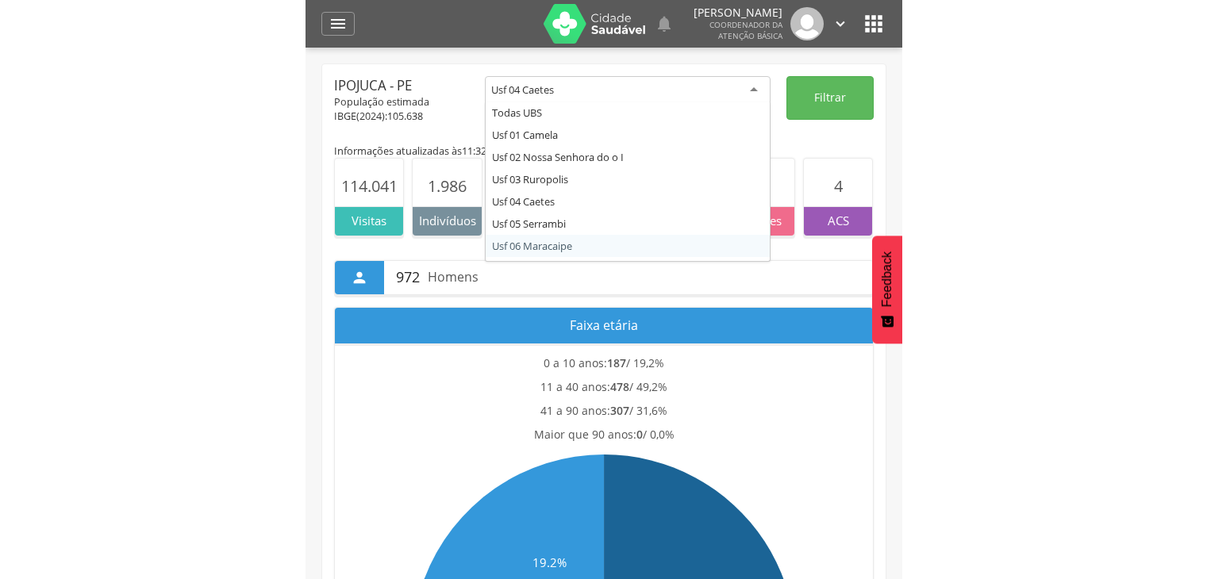
scroll to position [0, 0]
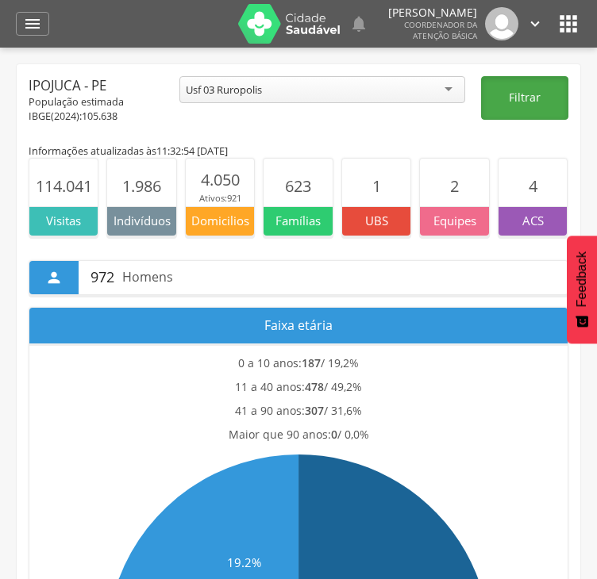
click at [529, 93] on button "Filtrar" at bounding box center [524, 98] width 87 height 44
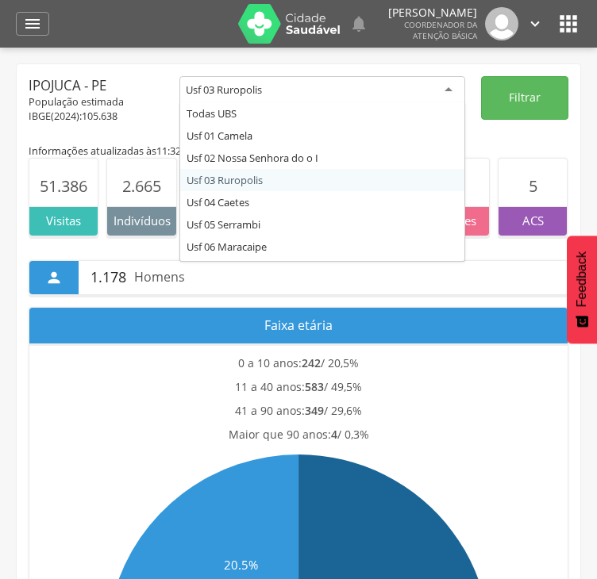
click at [211, 86] on div "Usf 03 Ruropolis" at bounding box center [224, 90] width 76 height 14
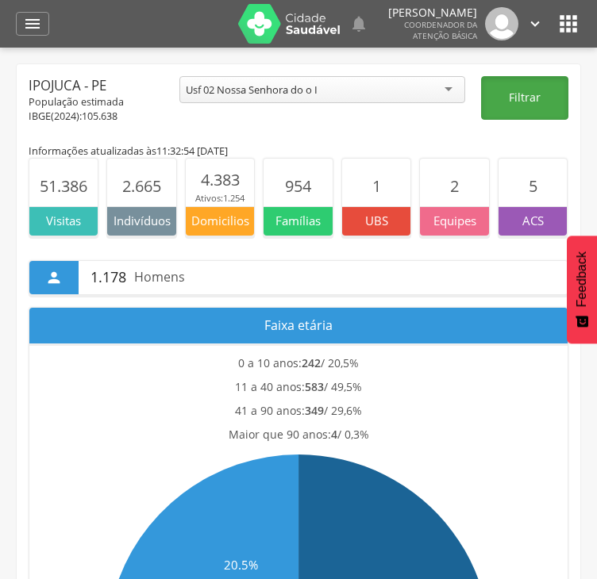
click at [519, 99] on button "Filtrar" at bounding box center [524, 98] width 87 height 44
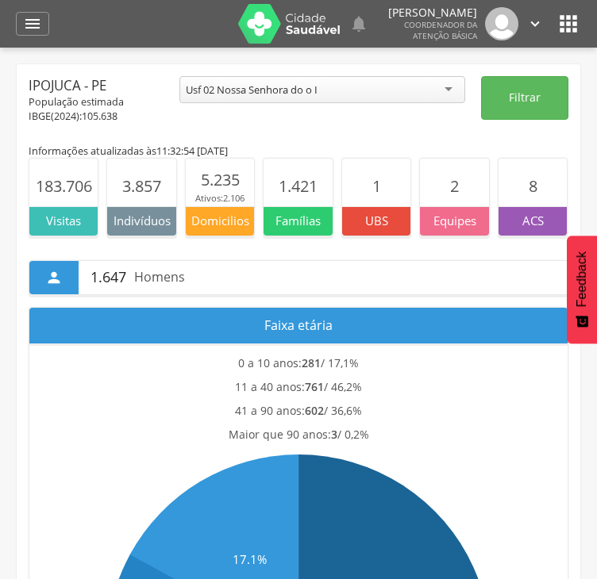
click at [360, 86] on div "Usf 02 Nossa Senhora do o I" at bounding box center [322, 89] width 286 height 27
click at [518, 96] on button "Filtrar" at bounding box center [524, 98] width 87 height 44
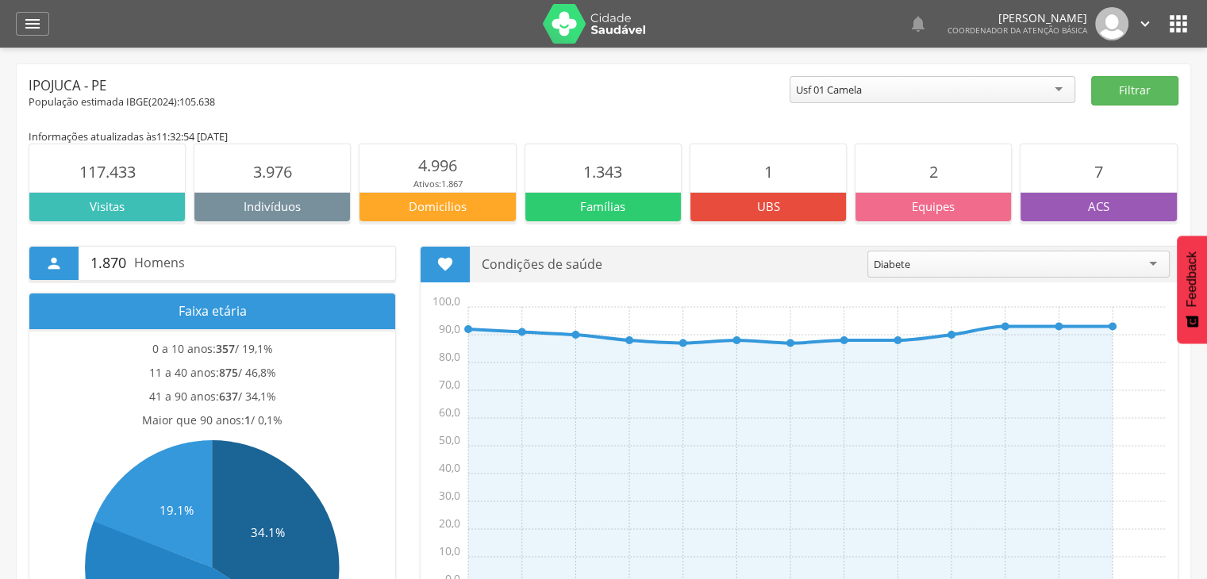
click at [1033, 87] on div "Usf 01 Camela" at bounding box center [932, 89] width 286 height 27
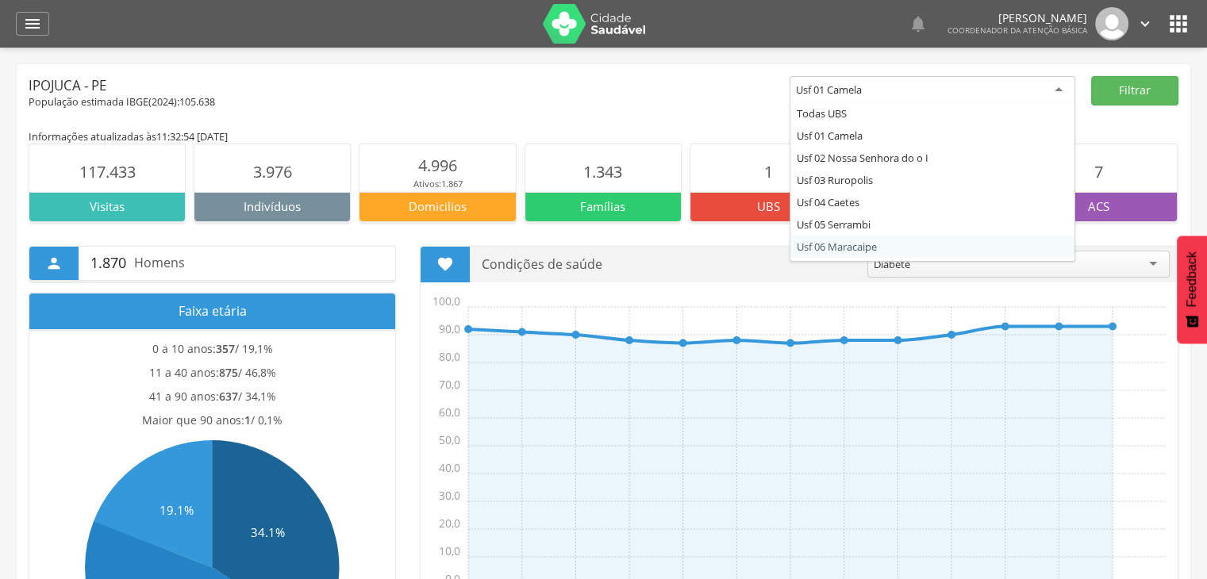
click at [657, 90] on div "Ipojuca - PE" at bounding box center [409, 85] width 761 height 19
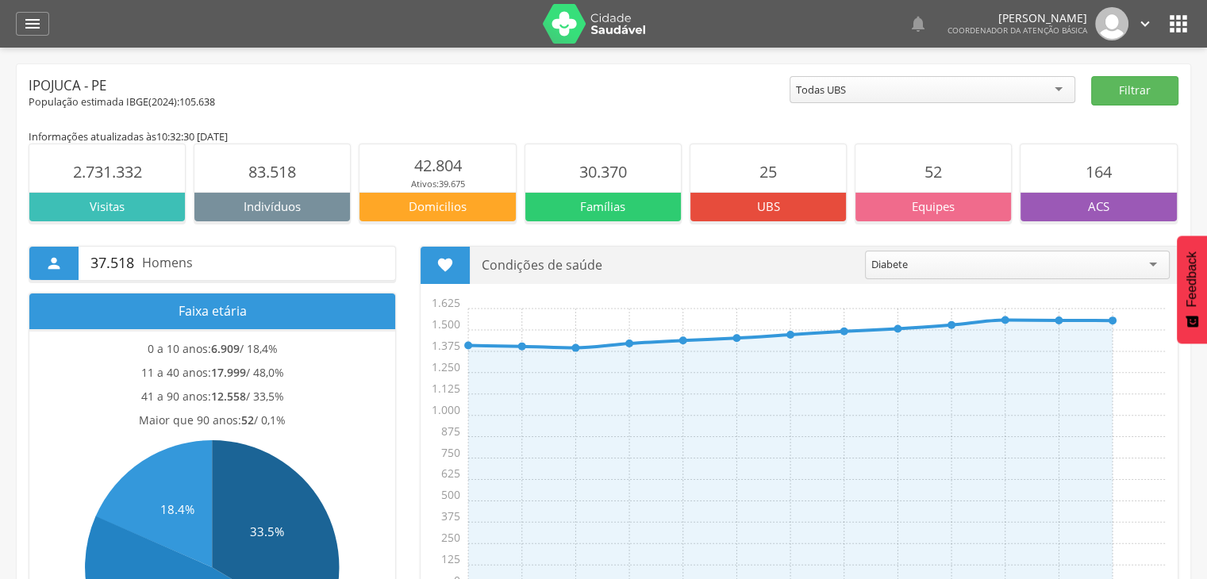
click at [851, 92] on div "Todas UBS" at bounding box center [932, 89] width 286 height 27
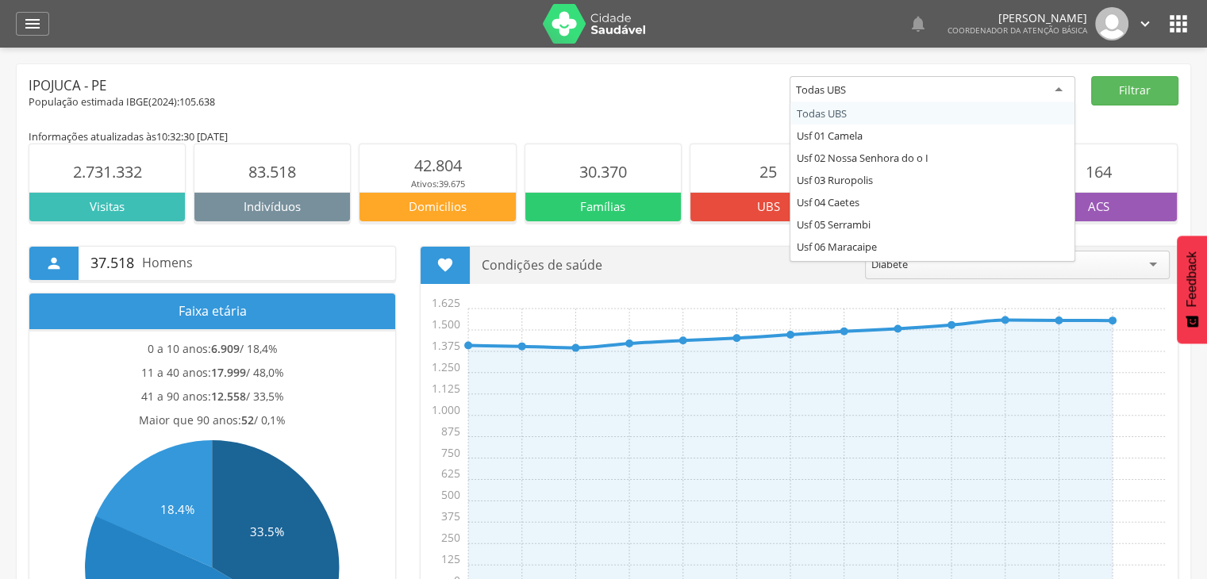
click at [725, 102] on div "População estimada IBGE( 2024 ): 105.638" at bounding box center [409, 102] width 761 height 14
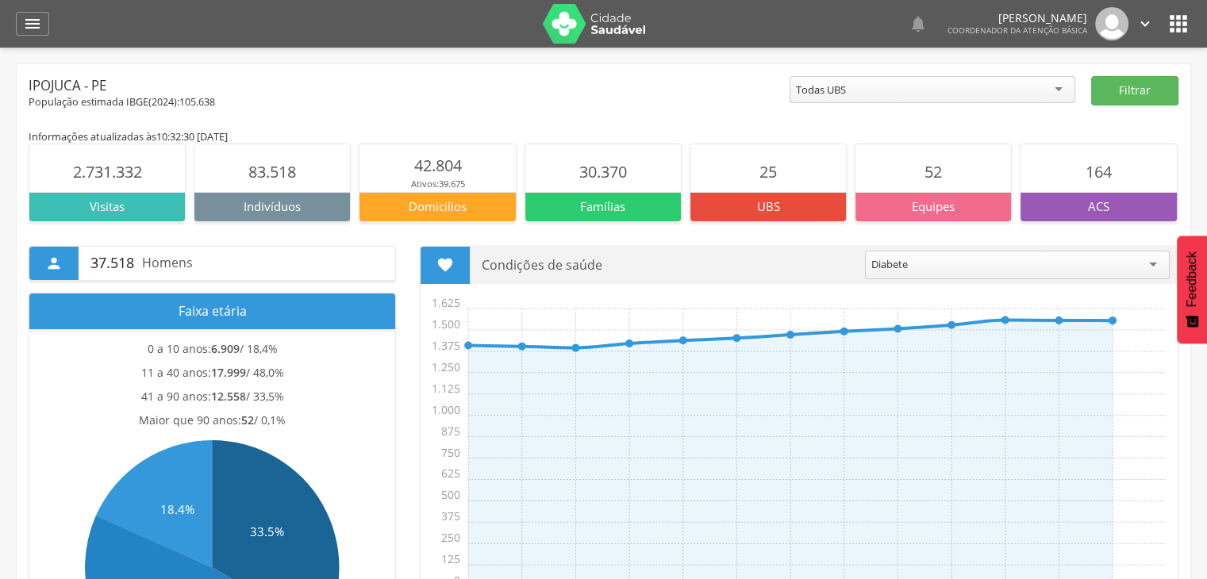
click at [684, 102] on div "População estimada IBGE( 2024 ): 105.638" at bounding box center [409, 102] width 761 height 14
click at [1161, 40] on div "  Lorem ipsum dolor sit amet, sed do eiusmod tempor incididunt ut labore et d…" at bounding box center [628, 24] width 1126 height 48
click at [1173, 24] on icon "" at bounding box center [1177, 23] width 25 height 25
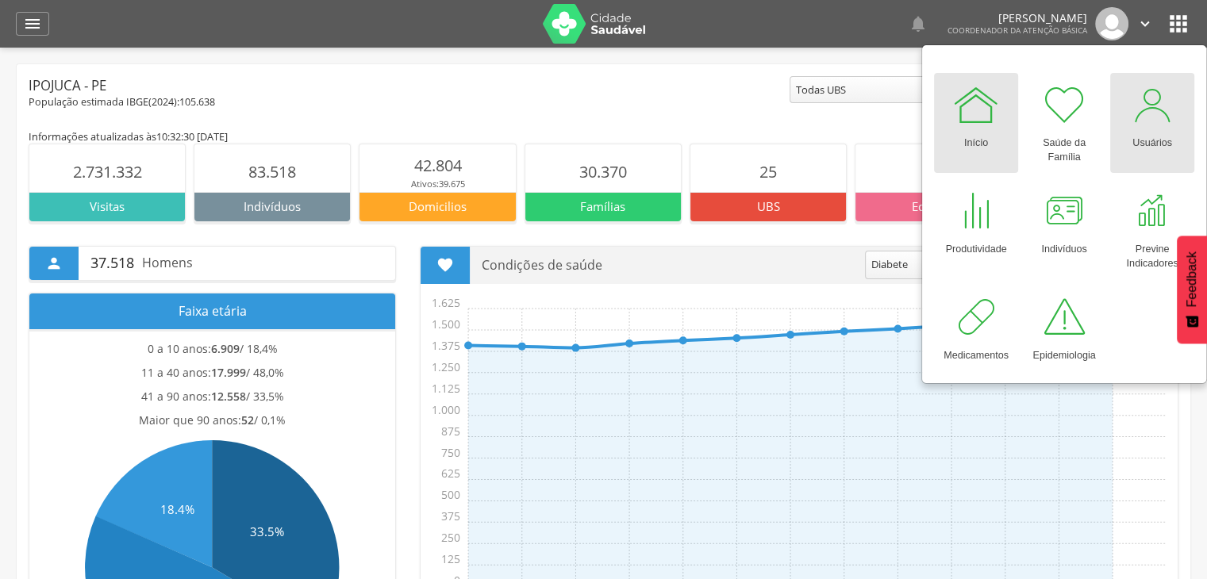
click at [1150, 118] on div at bounding box center [1152, 105] width 48 height 48
